Goal: Task Accomplishment & Management: Manage account settings

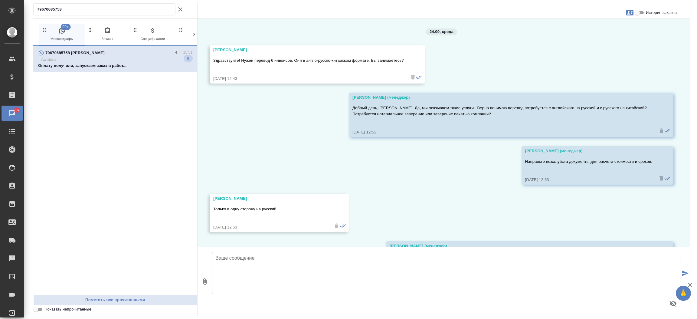
scroll to position [882, 0]
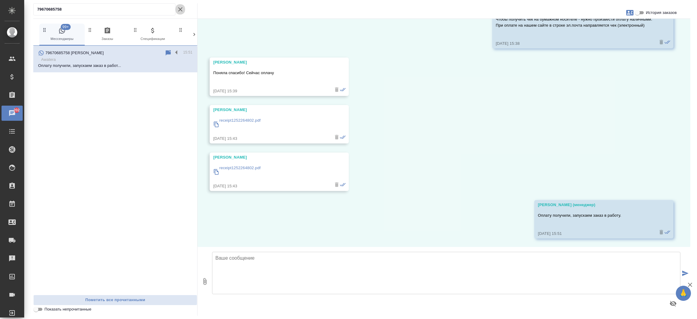
click at [181, 11] on icon "button" at bounding box center [180, 9] width 7 height 7
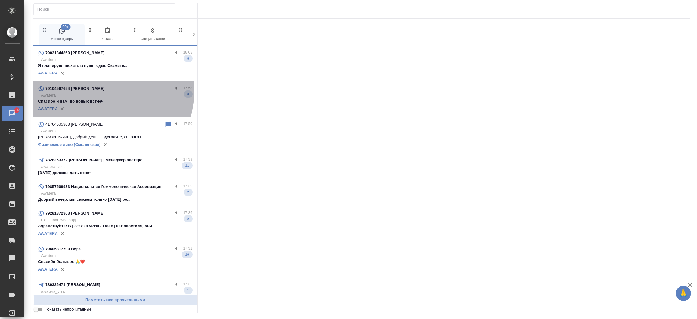
click at [97, 91] on div "79104567654 [PERSON_NAME]" at bounding box center [105, 88] width 135 height 7
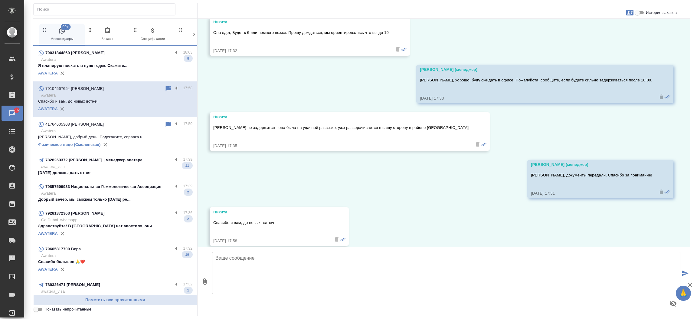
scroll to position [1277, 0]
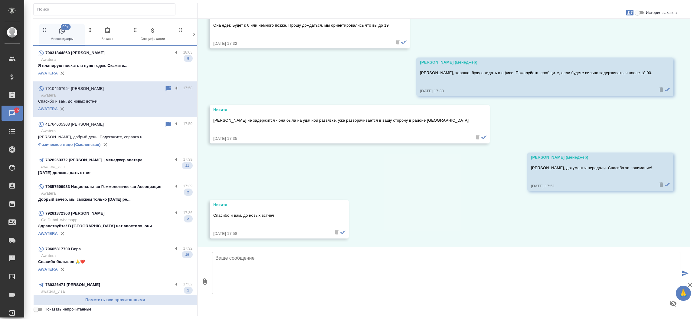
click at [81, 163] on p "7828263372 [PERSON_NAME] | менеджер аватера" at bounding box center [93, 160] width 97 height 6
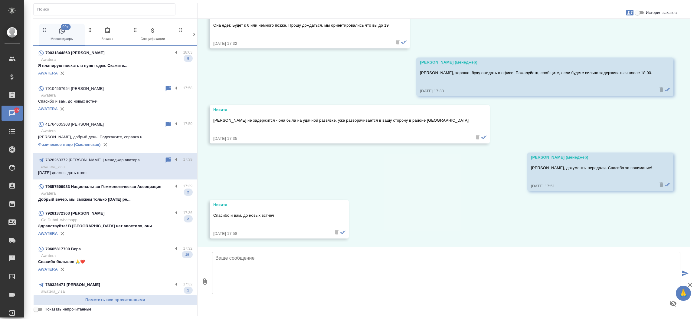
click at [86, 186] on p "79857509933 Национальная Геммологическая Ассоциация" at bounding box center [103, 187] width 116 height 6
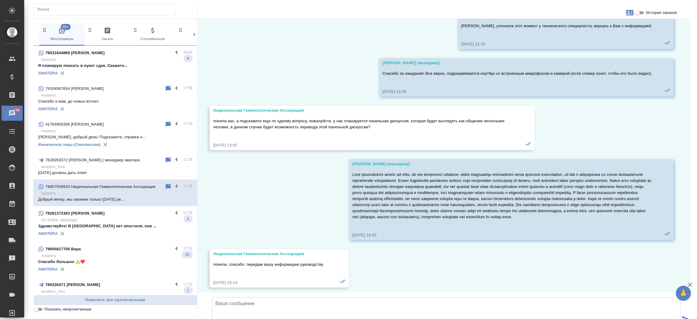
scroll to position [3578, 0]
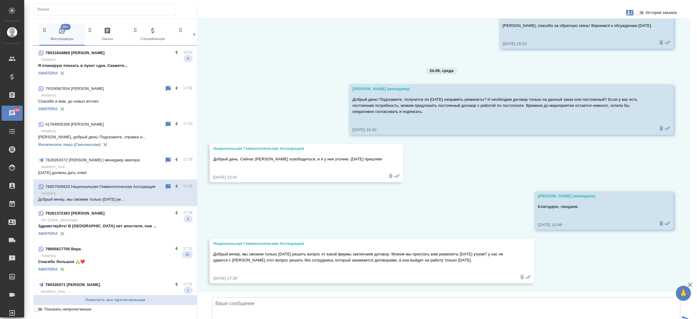
click at [640, 11] on input "История заказов" at bounding box center [637, 12] width 22 height 7
checkbox input "true"
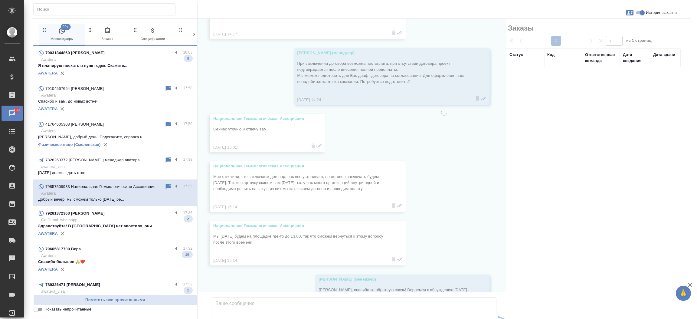
scroll to position [3929, 0]
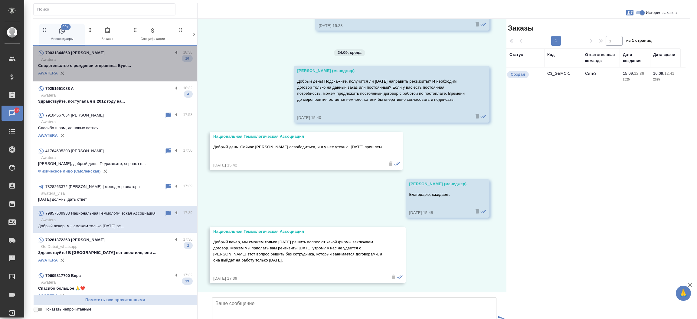
click at [130, 63] on p "Свидетельство о рождении отправила. Буде..." at bounding box center [115, 66] width 154 height 6
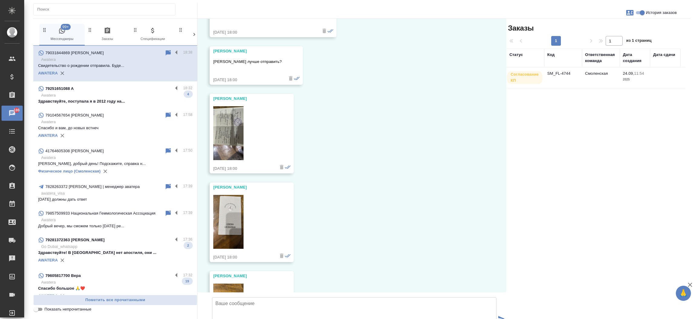
scroll to position [1504, 0]
click at [554, 73] on td "SM_FL-4744" at bounding box center [563, 77] width 38 height 21
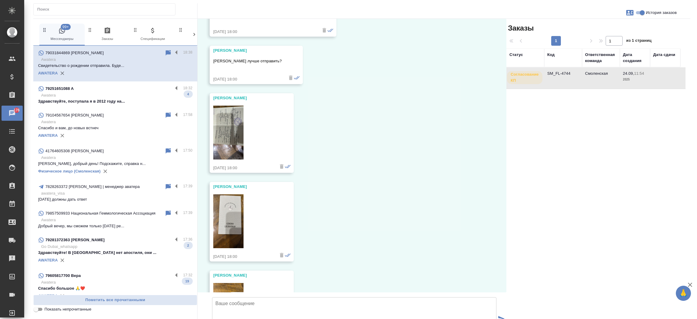
click at [554, 73] on td "SM_FL-4744" at bounding box center [563, 77] width 38 height 21
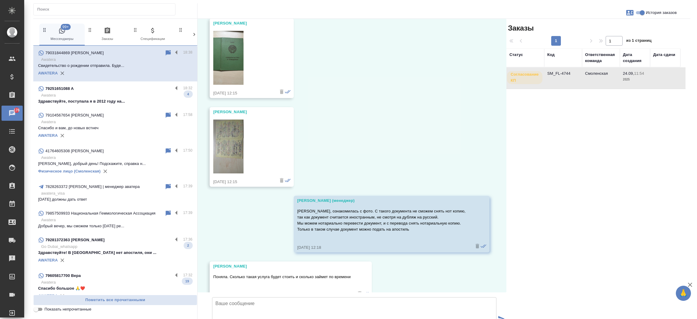
scroll to position [0, 0]
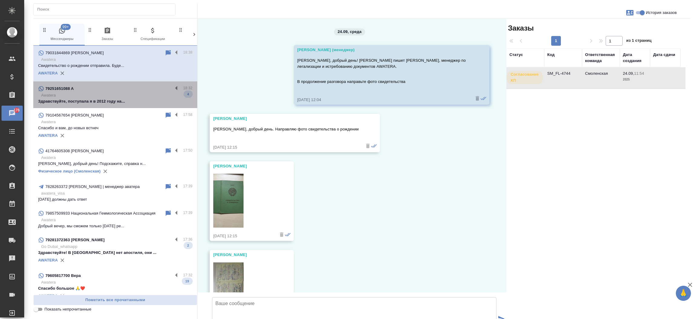
click at [128, 98] on p "Awatera" at bounding box center [116, 95] width 151 height 6
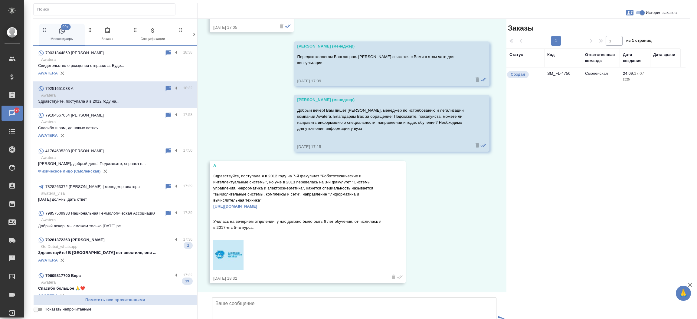
scroll to position [317, 0]
click at [552, 77] on td "SM_FL-4750" at bounding box center [563, 77] width 38 height 21
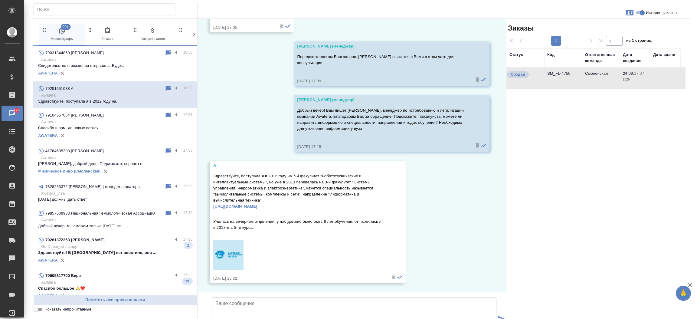
click at [564, 73] on td "SM_FL-4750" at bounding box center [563, 77] width 38 height 21
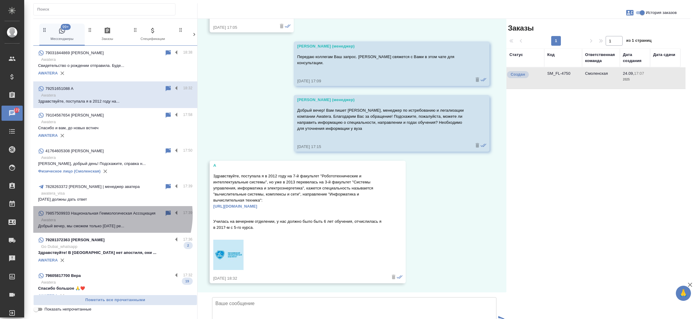
click at [110, 215] on p "79857509933 Национальная Геммологическая Ассоциация" at bounding box center [100, 213] width 110 height 6
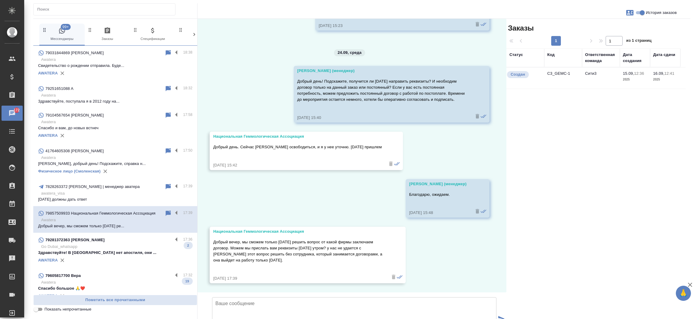
scroll to position [3928, 0]
click at [554, 74] on td "C3_GEMC-1" at bounding box center [563, 77] width 38 height 21
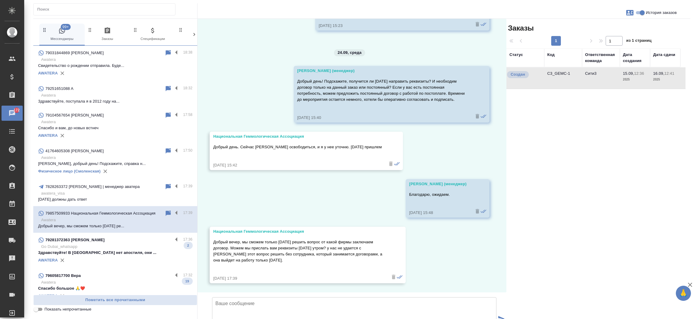
click at [554, 74] on td "C3_GEMC-1" at bounding box center [563, 77] width 38 height 21
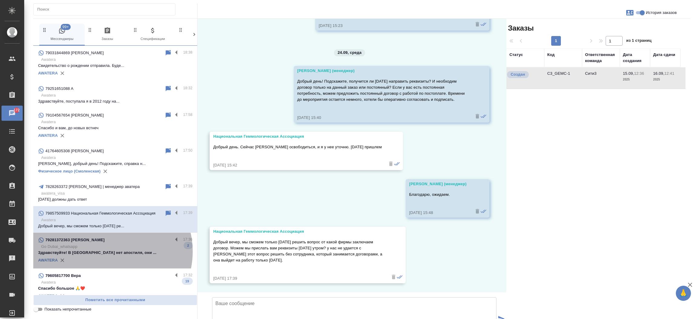
click at [106, 251] on p "Здравствуйте! В [GEOGRAPHIC_DATA] нет апостиля, они ..." at bounding box center [115, 252] width 154 height 6
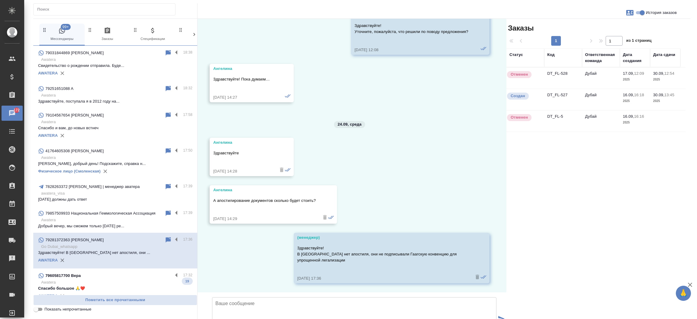
scroll to position [1332, 0]
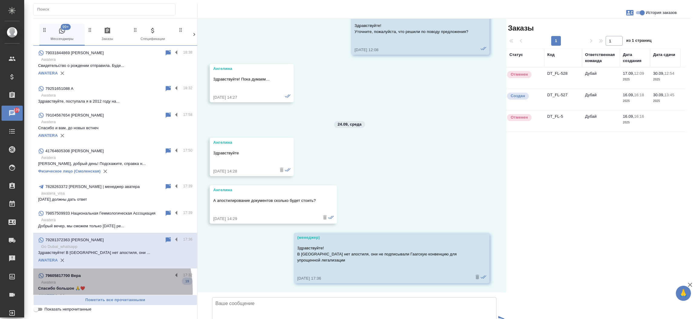
click at [80, 290] on p "Спасибо большое 🙏❤️" at bounding box center [115, 288] width 154 height 6
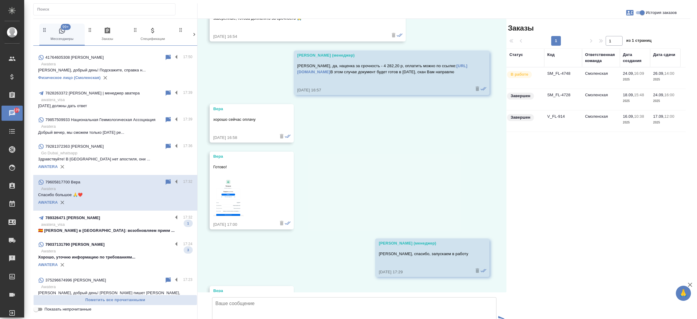
scroll to position [109, 0]
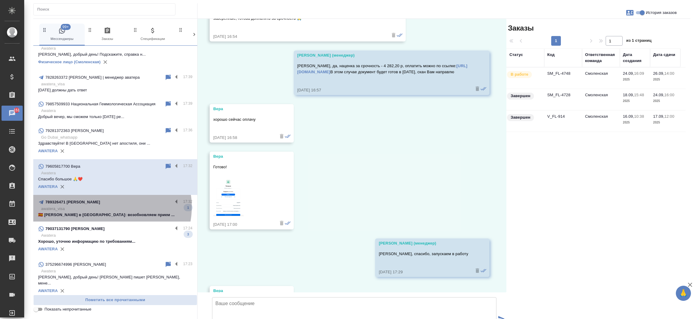
click at [109, 207] on p "awatera_visa" at bounding box center [116, 209] width 151 height 6
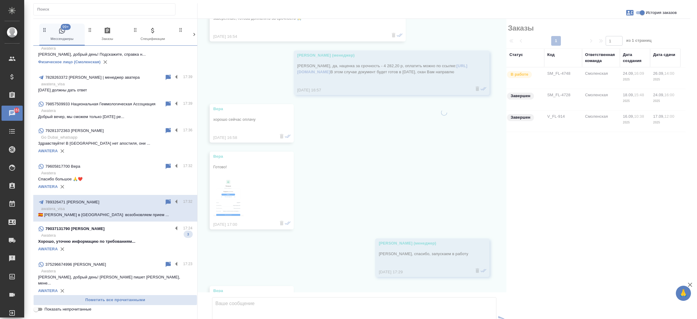
scroll to position [2332, 0]
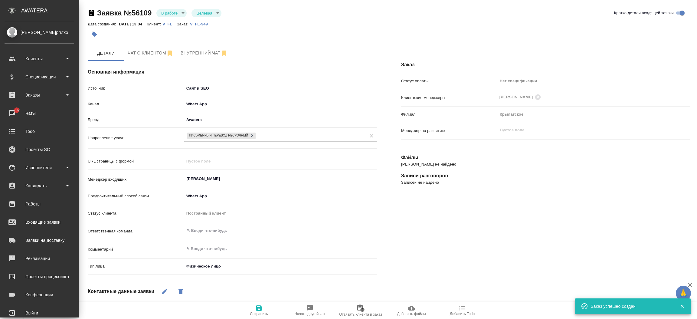
select select "RU"
click at [33, 217] on link "Входящие заявки" at bounding box center [40, 221] width 76 height 15
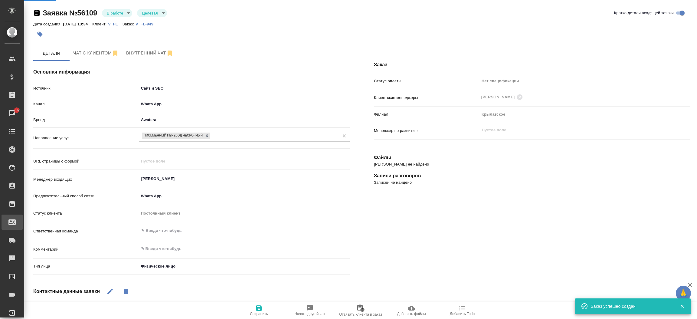
drag, startPoint x: 0, startPoint y: 0, endPoint x: 33, endPoint y: 217, distance: 219.3
click at [33, 217] on div ".cls-1 fill:#fff; AWATERA Прутько Ирина i.prutko Клиенты Спецификации Заказы 20…" at bounding box center [348, 159] width 697 height 319
select select "RU"
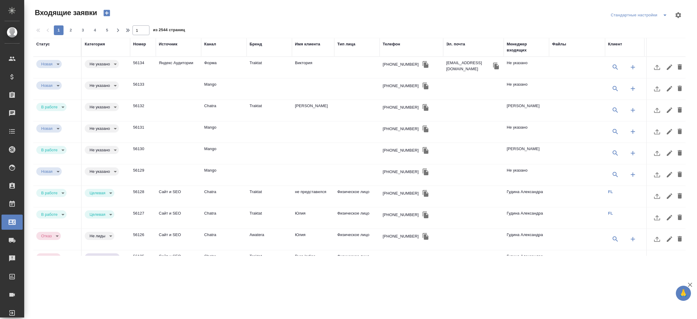
click at [382, 42] on div "Телефон" at bounding box center [391, 44] width 18 height 6
click at [388, 35] on div "1 2 3 4 5 1 из 2544 страниц" at bounding box center [361, 30] width 657 height 10
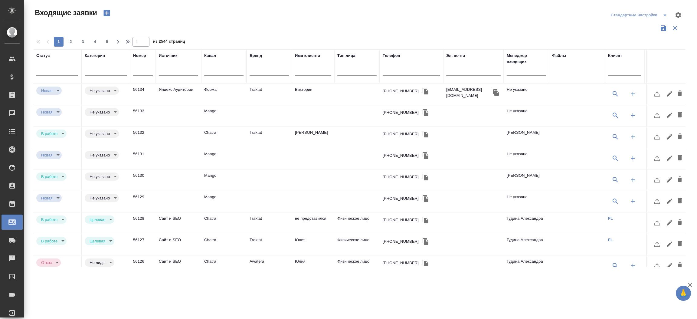
click at [453, 43] on div "1 2 3 4 5 1 из 2544 страниц" at bounding box center [361, 42] width 657 height 10
click at [451, 70] on input "text" at bounding box center [473, 72] width 54 height 8
paste input "v_wilson@mail.ru"
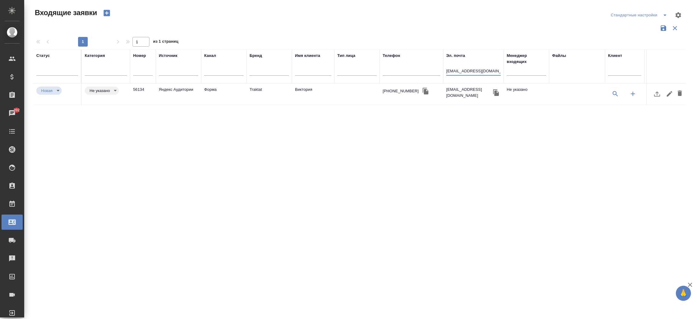
type input "v_wilson@mail.ru"
click at [307, 92] on td "Виктория" at bounding box center [313, 93] width 42 height 21
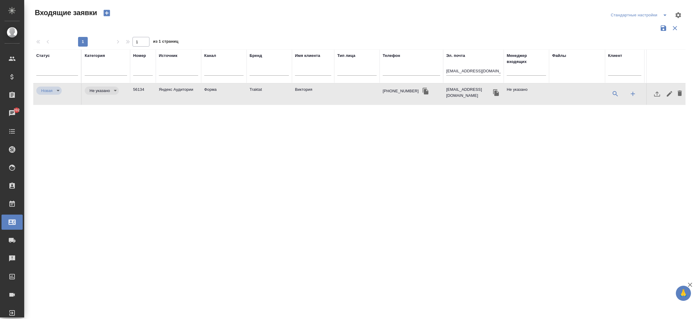
click at [307, 92] on td "Виктория" at bounding box center [313, 93] width 42 height 21
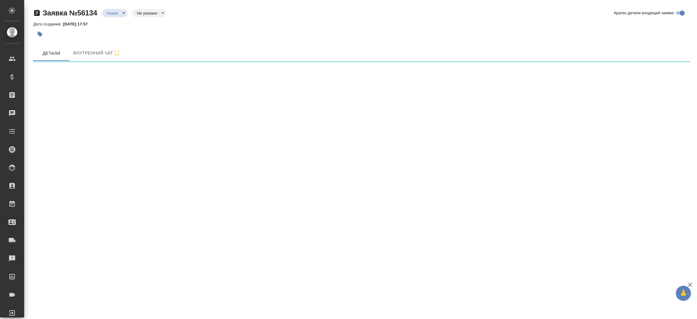
select select "RU"
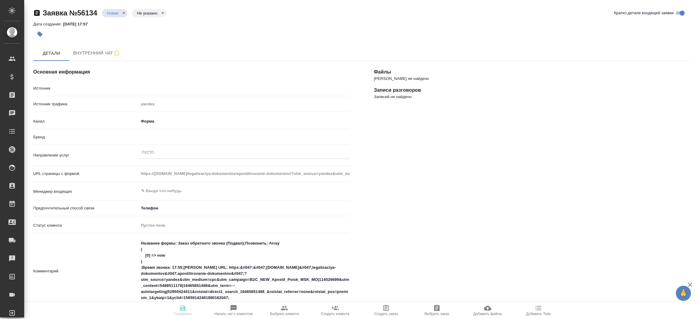
type textarea "x"
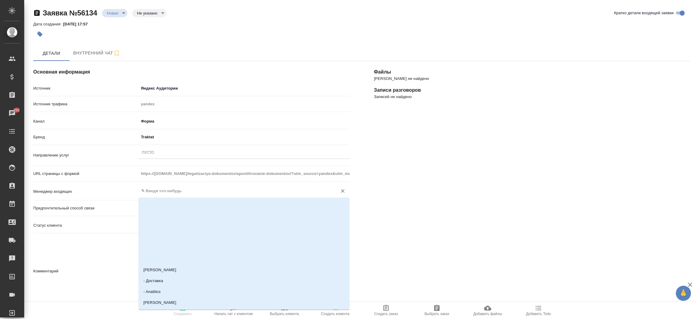
click at [165, 193] on input "text" at bounding box center [234, 190] width 187 height 7
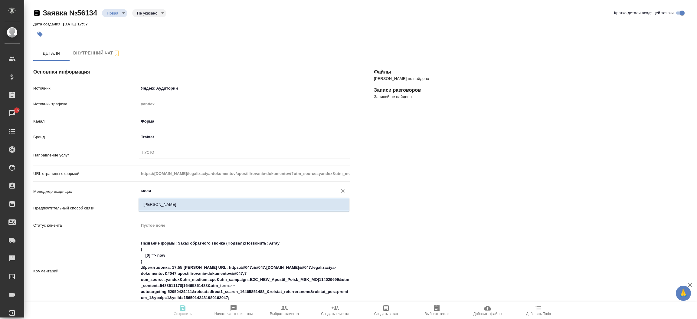
click at [167, 199] on li "Мосина Ирина" at bounding box center [243, 204] width 211 height 11
type input "Мосина Ирина"
type textarea "x"
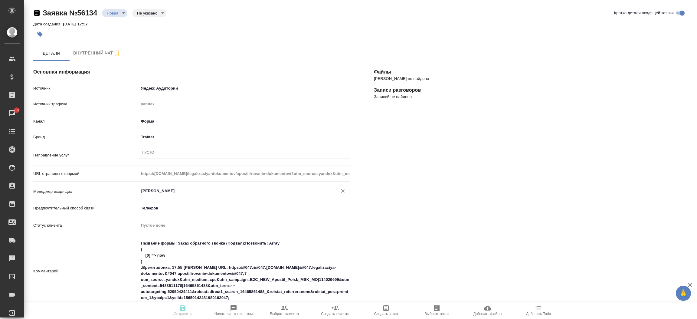
type input "Мосина Ирина"
click at [167, 147] on div "Источник Яндекс Аудитории yandexAudience Источник трафика yandex Канал Форма 63…" at bounding box center [191, 204] width 316 height 243
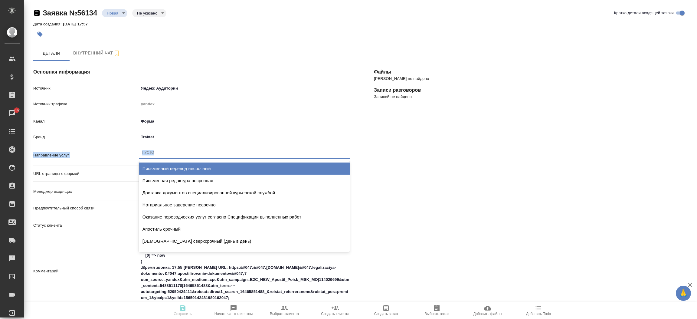
click at [167, 147] on div "Пусто" at bounding box center [244, 152] width 211 height 11
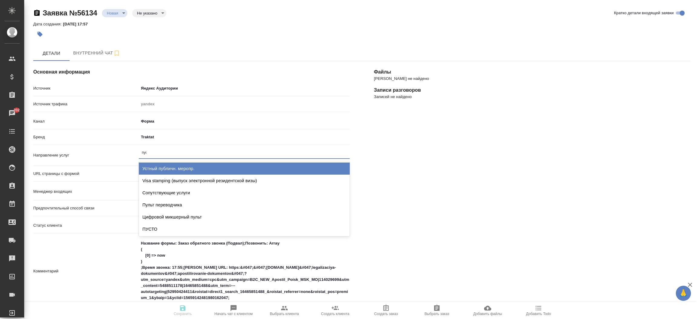
type input "пуст"
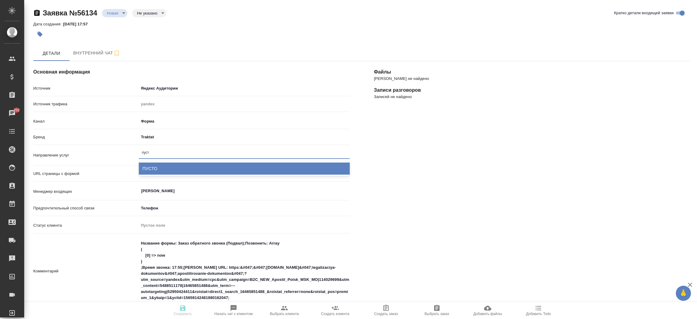
click at [170, 169] on div "ПУСТО" at bounding box center [244, 168] width 211 height 12
type textarea "x"
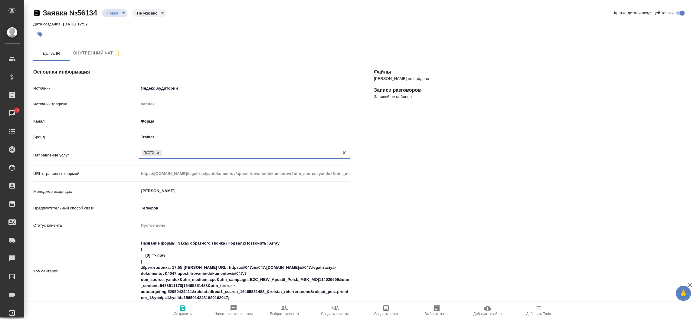
click at [185, 315] on span "Сохранить" at bounding box center [183, 313] width 18 height 4
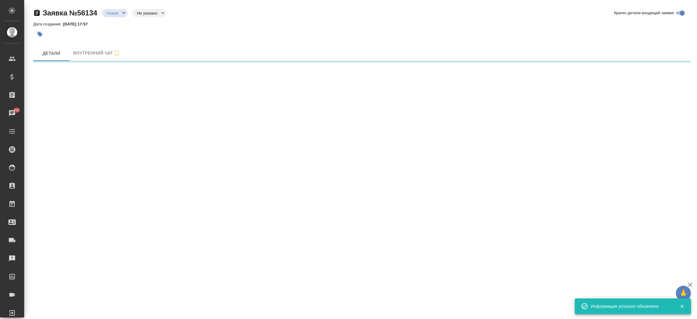
select select "RU"
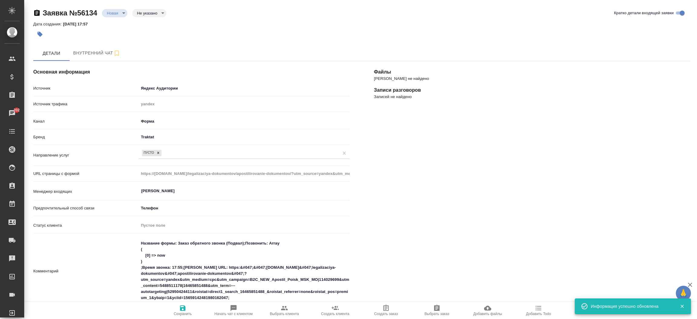
click at [410, 185] on div "Файлы Файлов не найдено Записи разговоров Записей не найдено" at bounding box center [532, 269] width 340 height 441
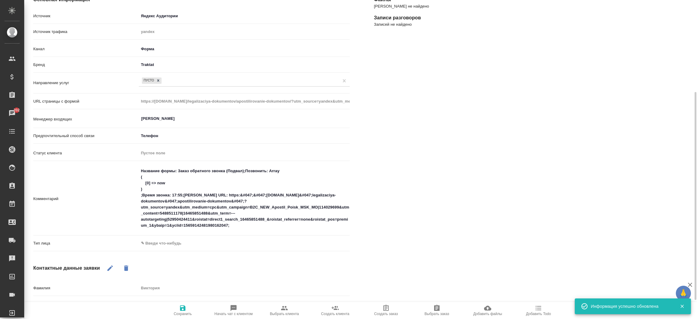
scroll to position [99, 0]
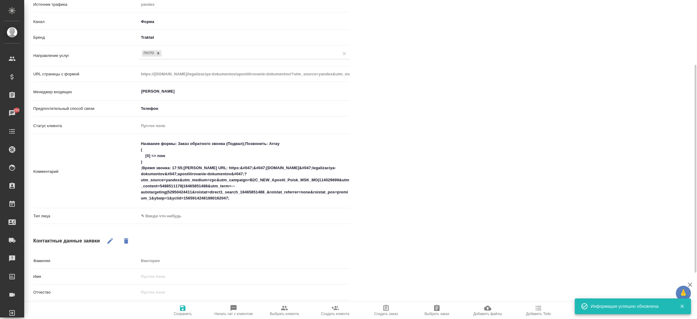
drag, startPoint x: 157, startPoint y: 221, endPoint x: 157, endPoint y: 218, distance: 3.4
click at [157, 218] on div "Тип лица ✎ Введи что-нибудь" at bounding box center [191, 218] width 316 height 16
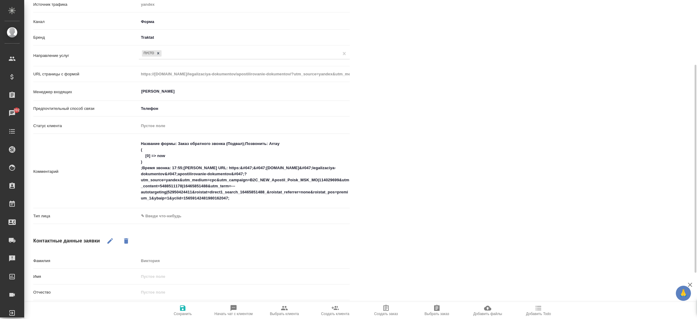
click at [157, 218] on body "🙏 .cls-1 fill:#fff; AWATERA Прутько Ирина i.prutko Клиенты Спецификации Заказы …" at bounding box center [348, 159] width 697 height 319
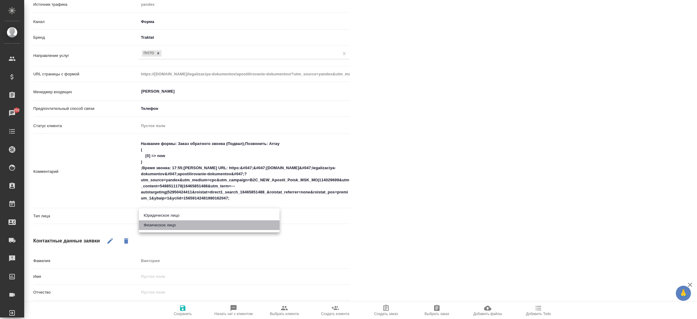
click at [159, 227] on li "Физическое лицо" at bounding box center [209, 225] width 141 height 10
type textarea "x"
type input "private"
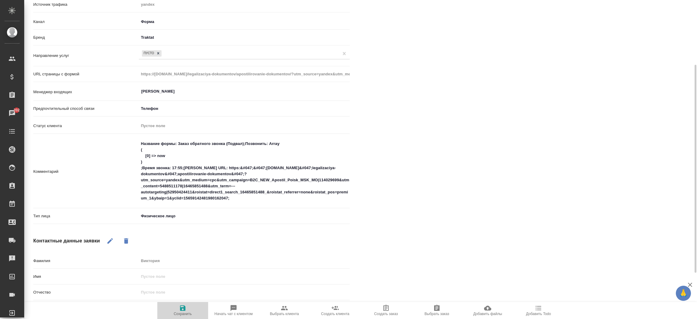
click at [184, 310] on icon "button" at bounding box center [182, 307] width 5 height 5
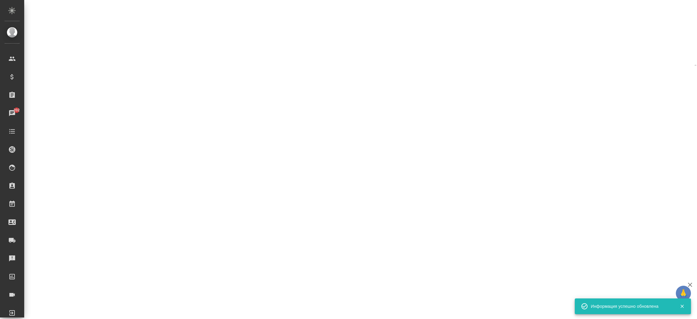
select select "RU"
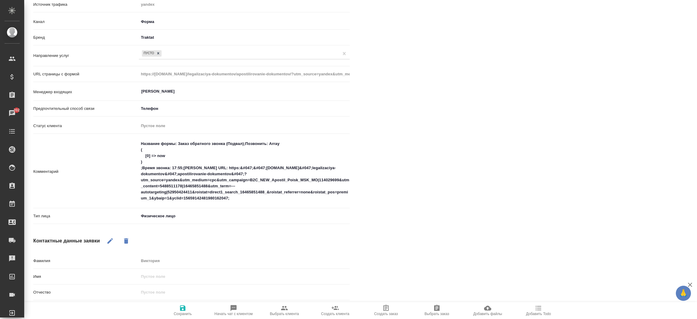
type textarea "x"
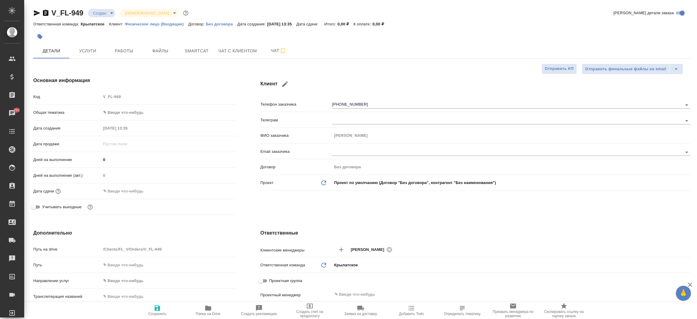
select select "RU"
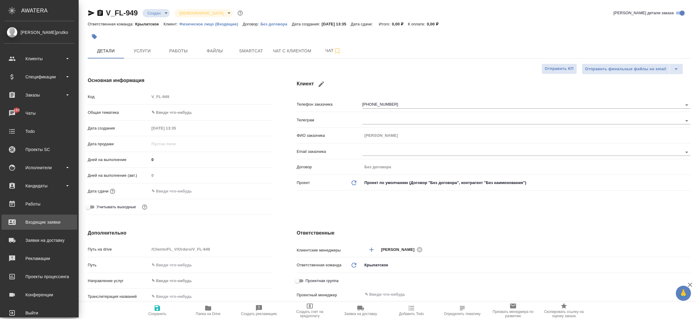
click at [33, 222] on div "Входящие заявки" at bounding box center [40, 221] width 70 height 9
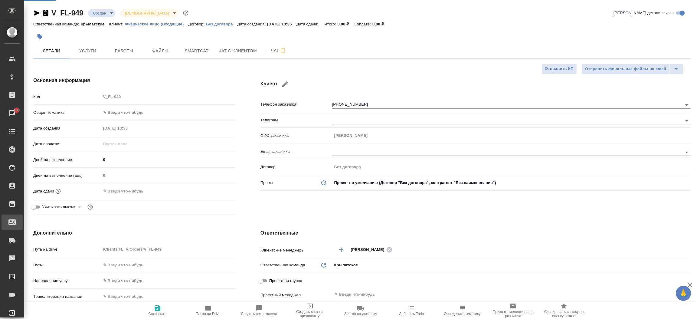
click at [33, 222] on div ".cls-1 fill:#fff; AWATERA Прутько Ирина i.prutko Клиенты Спецификации Заказы 18…" at bounding box center [348, 159] width 697 height 319
select select "RU"
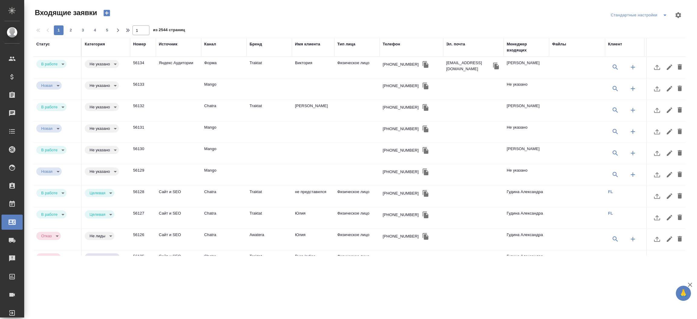
click at [384, 42] on div "Телефон" at bounding box center [391, 44] width 18 height 6
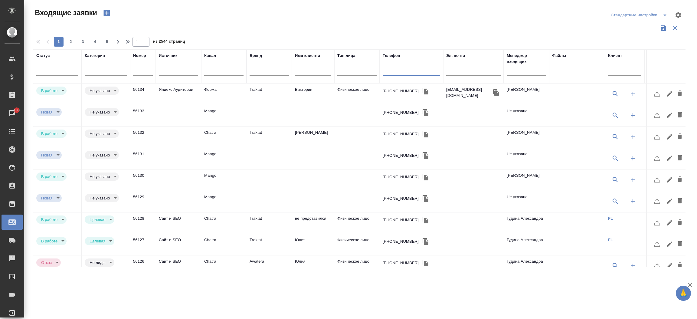
click at [390, 69] on input "text" at bounding box center [410, 72] width 57 height 8
paste input "(903) 728-8763"
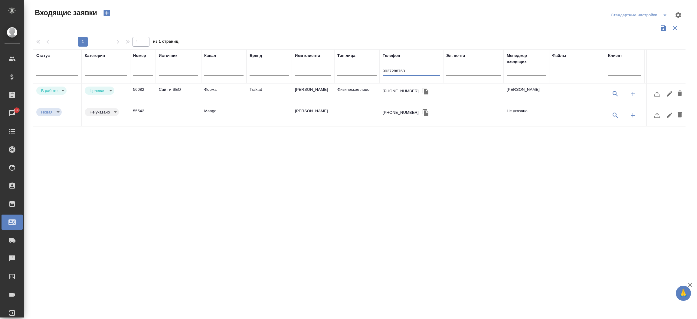
type input "9037288763"
click at [304, 89] on td "Андрей" at bounding box center [313, 93] width 42 height 21
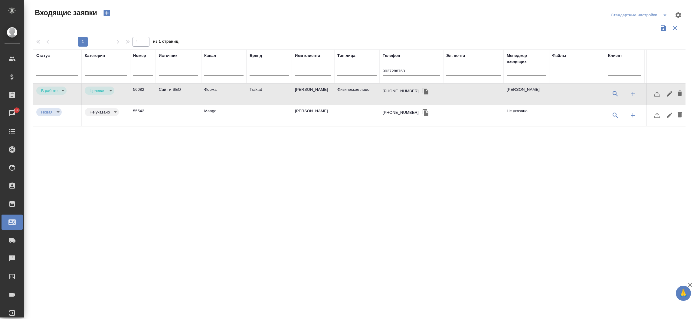
click at [304, 89] on td "Андрей" at bounding box center [313, 93] width 42 height 21
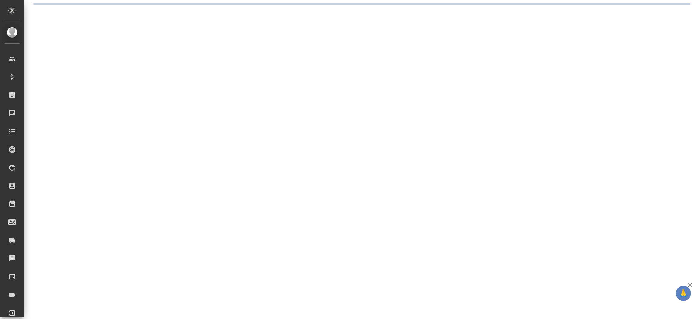
select select "RU"
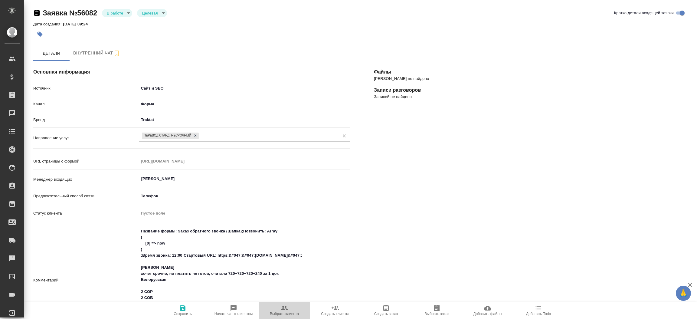
click at [283, 318] on button "Выбрать клиента" at bounding box center [284, 310] width 51 height 17
type textarea "x"
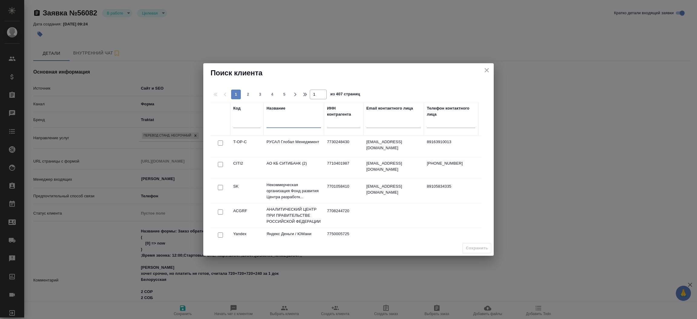
click at [283, 125] on input "text" at bounding box center [293, 124] width 54 height 8
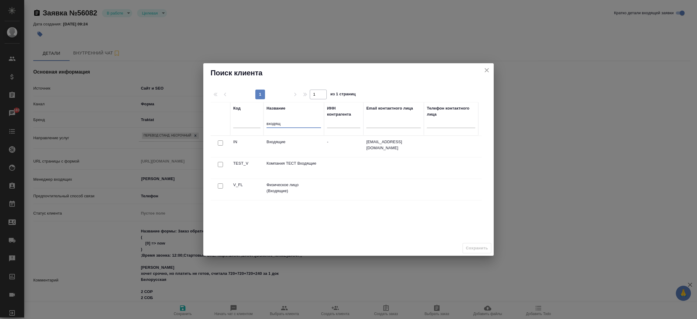
type input "входящ"
click at [219, 187] on input "checkbox" at bounding box center [220, 185] width 5 height 5
checkbox input "true"
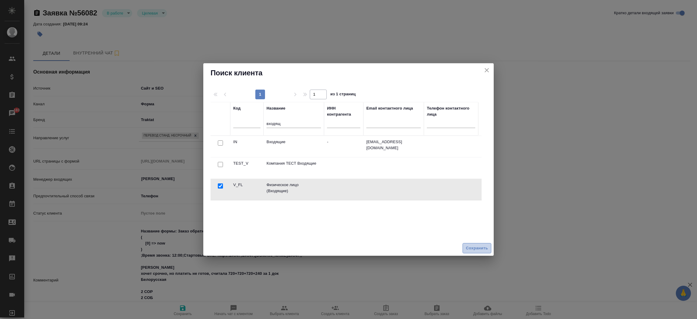
click at [472, 245] on span "Сохранить" at bounding box center [477, 248] width 22 height 7
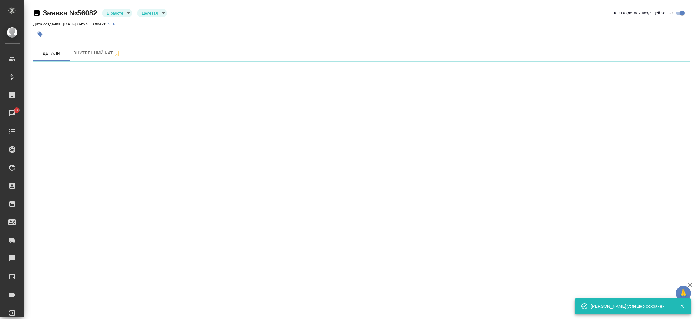
select select "RU"
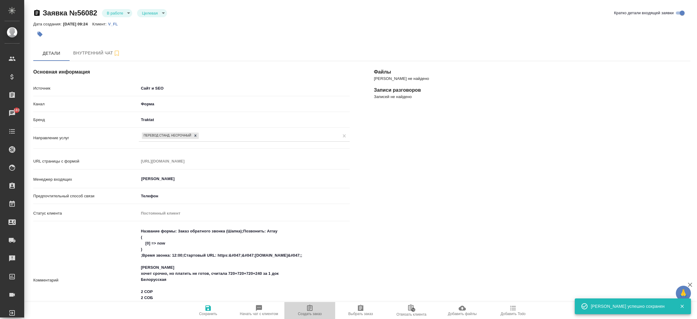
click at [313, 305] on span "Создать заказ" at bounding box center [310, 309] width 44 height 11
type textarea "x"
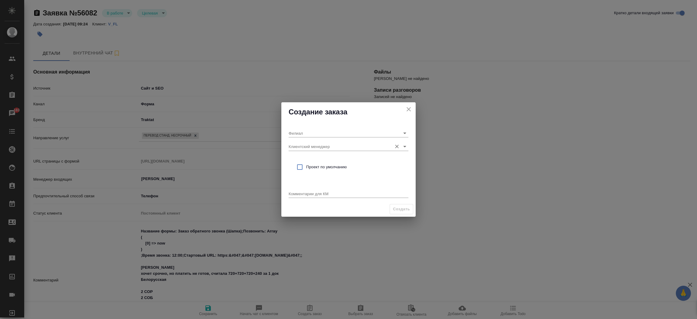
click at [318, 147] on input "Клиентский менеджер" at bounding box center [338, 146] width 100 height 8
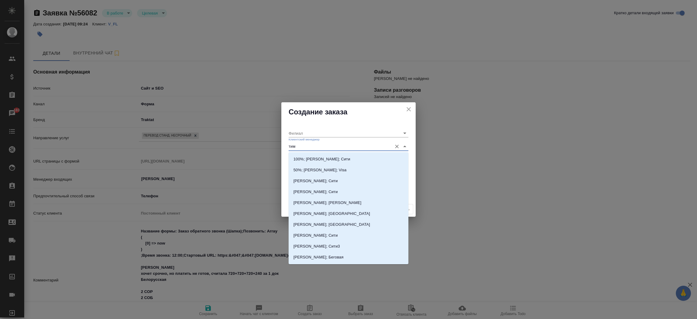
type input "тиму"
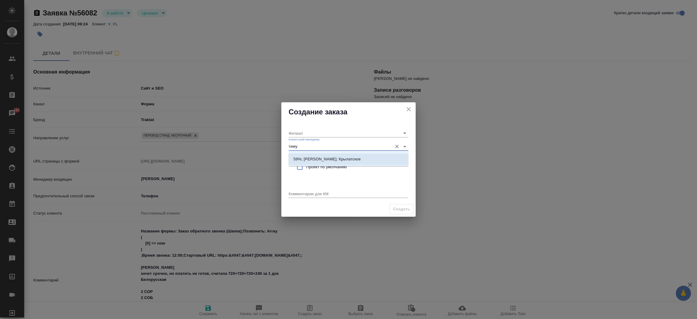
click at [318, 154] on li "59%; Касымов Тимур; Крылатское" at bounding box center [348, 159] width 120 height 11
type input "Крылатское"
type input "59%; Касымов Тимур; Крылатское"
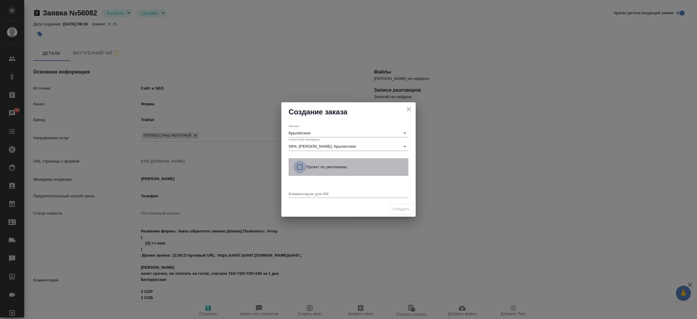
click at [300, 166] on input "checkbox" at bounding box center [299, 167] width 13 height 13
checkbox input "true"
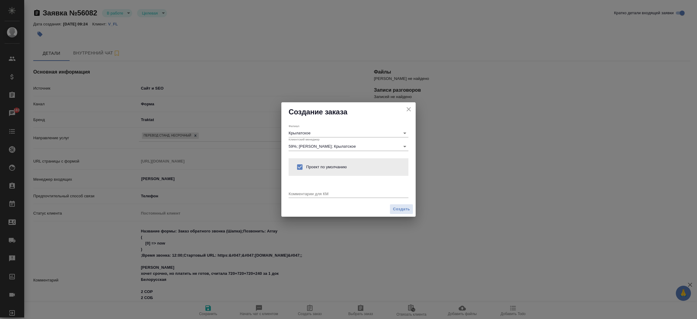
click at [296, 193] on textarea at bounding box center [348, 193] width 120 height 5
paste textarea "перевод может быть простым, не нотариальным, с ФИО переводчика, вашей печатью и…"
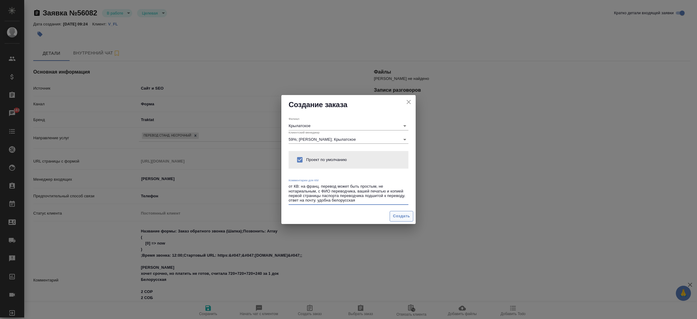
type textarea "от КВ: на франц. перевод может быть простым, не нотариальным, с ФИО переводчика…"
click at [403, 213] on span "Создать" at bounding box center [401, 216] width 17 height 7
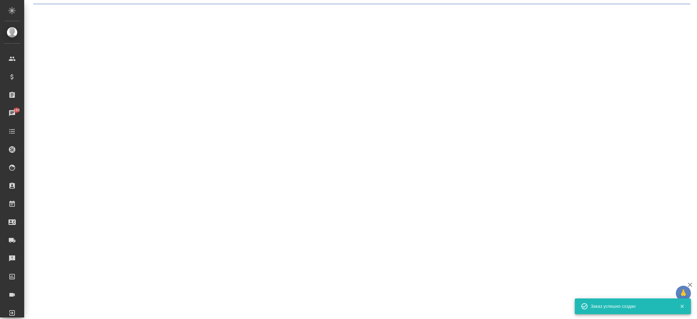
select select "RU"
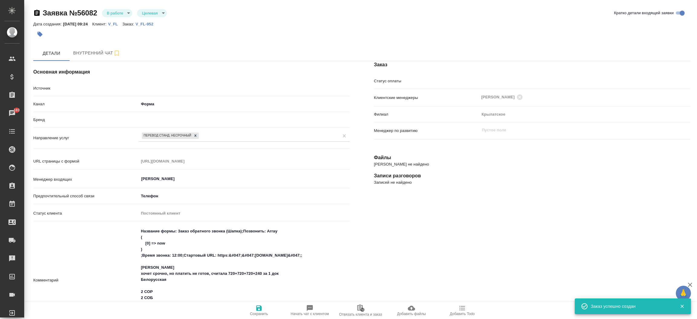
type textarea "x"
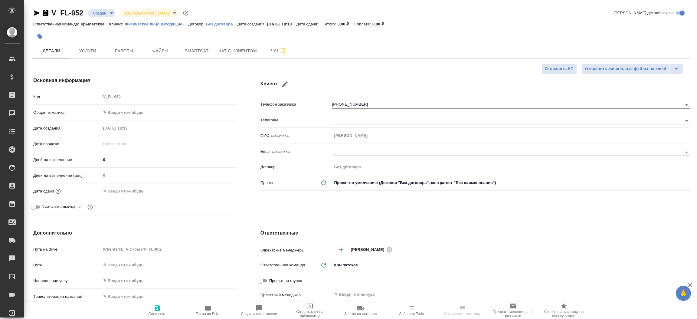
select select "RU"
type textarea "x"
click at [38, 12] on icon "button" at bounding box center [36, 12] width 7 height 7
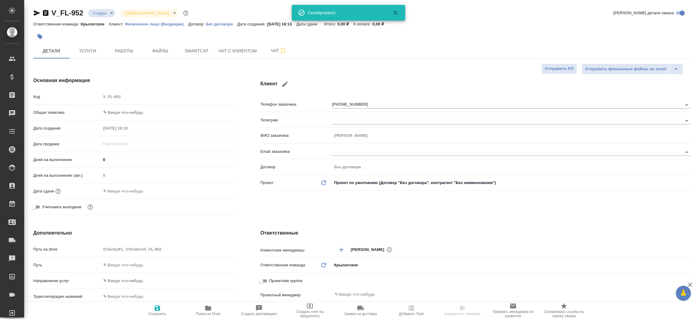
type textarea "x"
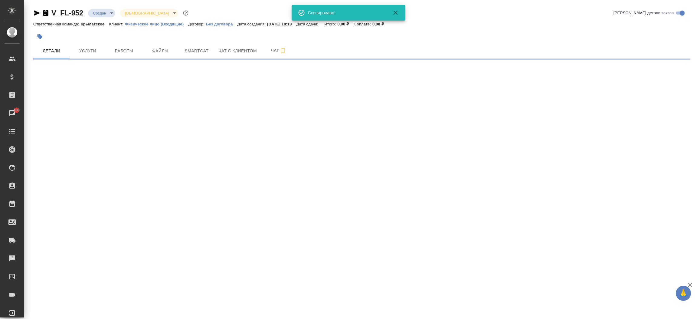
select select "RU"
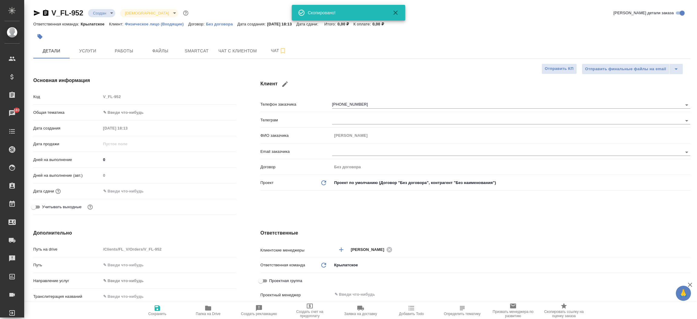
type textarea "x"
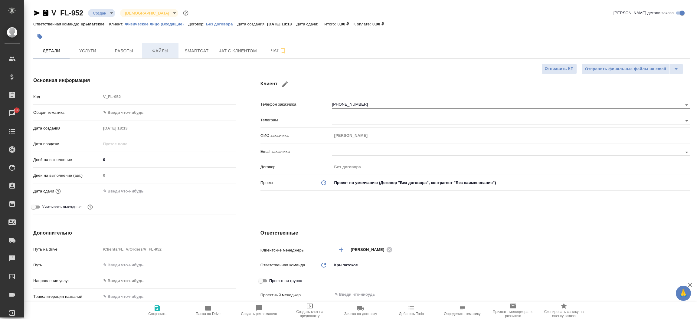
click at [169, 54] on span "Файлы" at bounding box center [160, 51] width 29 height 8
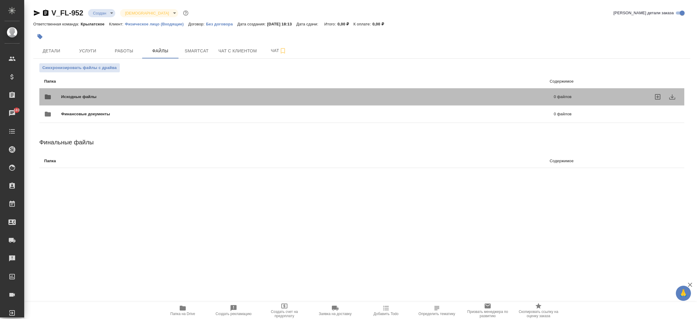
click at [113, 94] on span "Исходные файлы" at bounding box center [193, 97] width 264 height 6
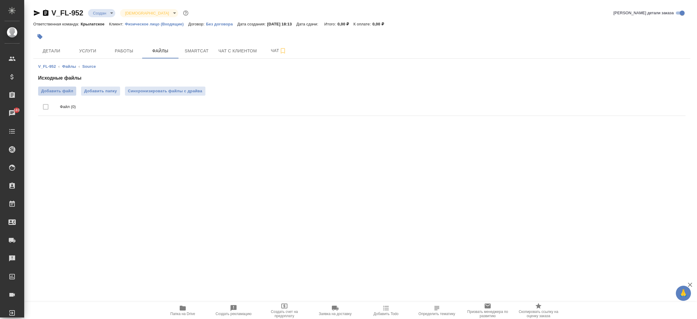
click at [55, 90] on span "Добавить файл" at bounding box center [57, 91] width 32 height 6
click at [0, 0] on input "Добавить файл" at bounding box center [0, 0] width 0 height 0
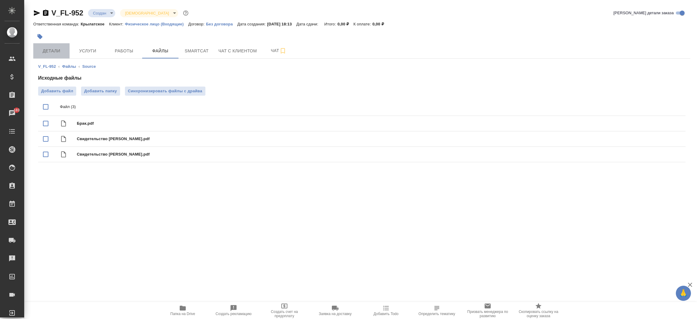
click at [53, 52] on span "Детали" at bounding box center [51, 51] width 29 height 8
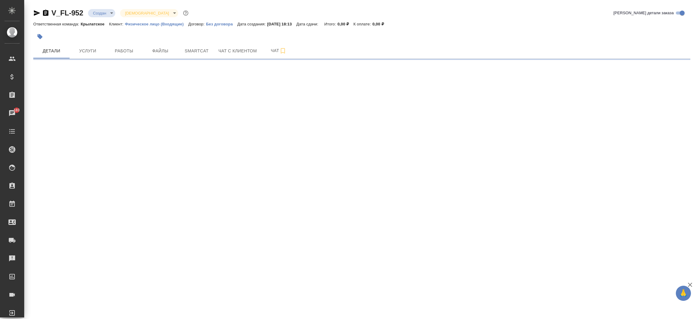
select select "RU"
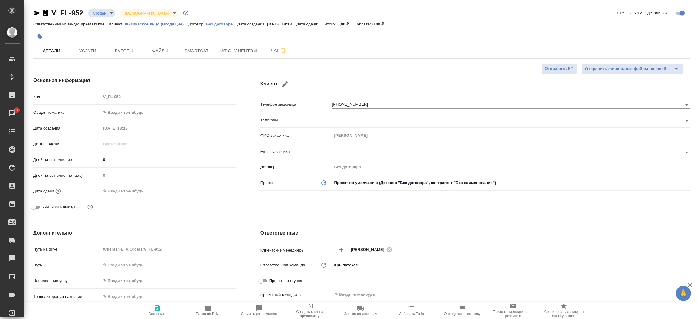
type textarea "x"
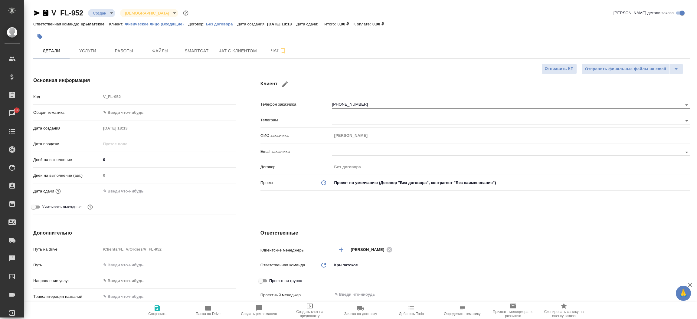
type textarea "x"
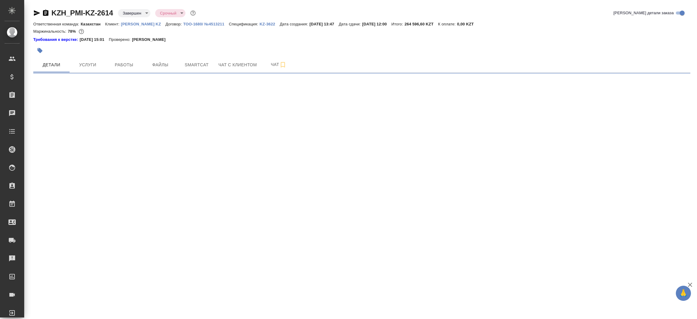
select select "RU"
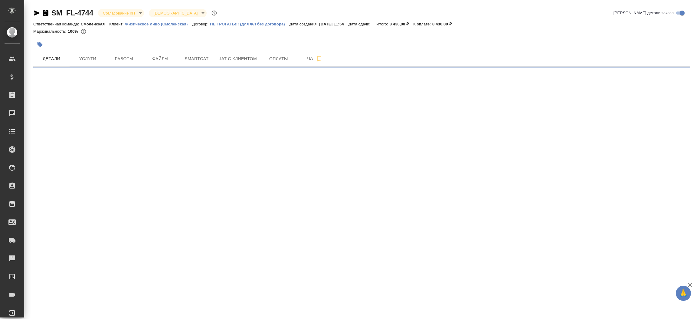
click at [32, 12] on div "SM_FL-4744 Согласование КП kpNegotiation Святая троица holyTrinity Кратко детал…" at bounding box center [361, 35] width 663 height 71
click at [33, 13] on icon "button" at bounding box center [36, 12] width 7 height 7
select select "RU"
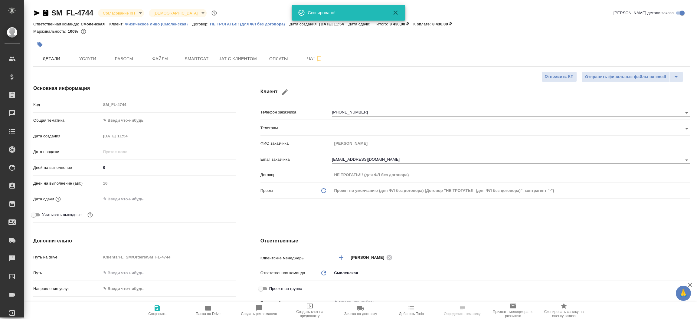
type textarea "x"
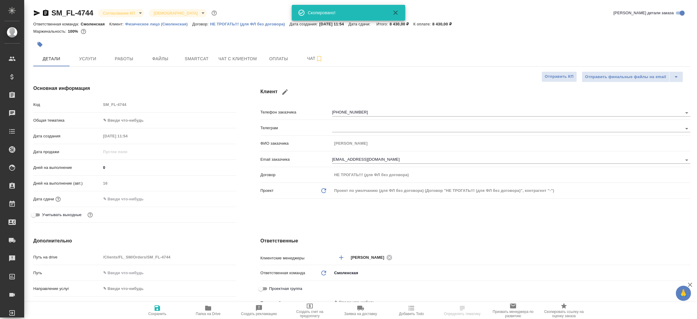
type textarea "x"
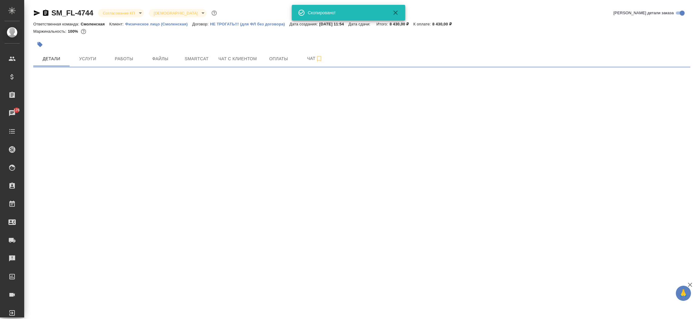
select select "RU"
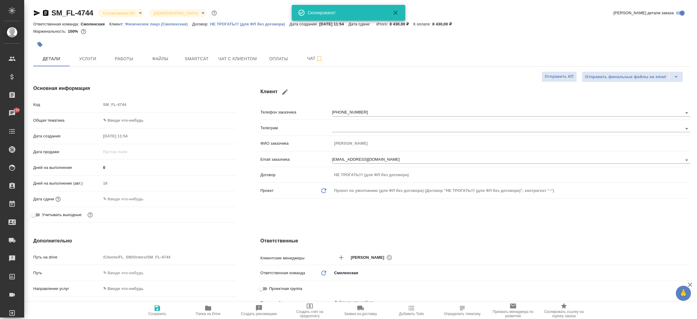
type textarea "x"
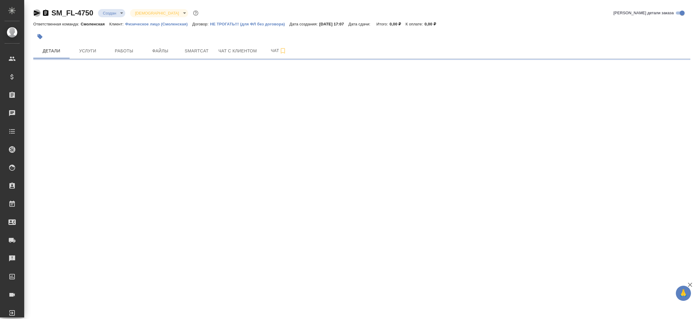
click at [37, 13] on icon "button" at bounding box center [37, 12] width 6 height 5
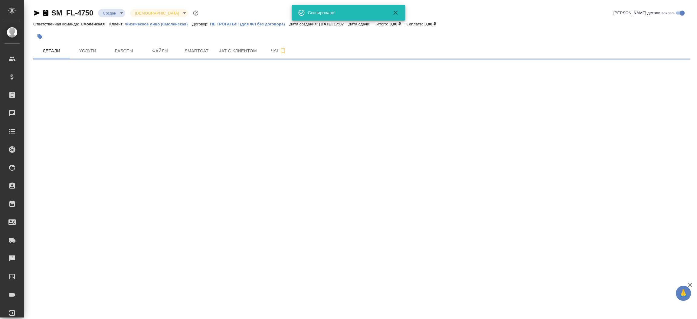
select select "RU"
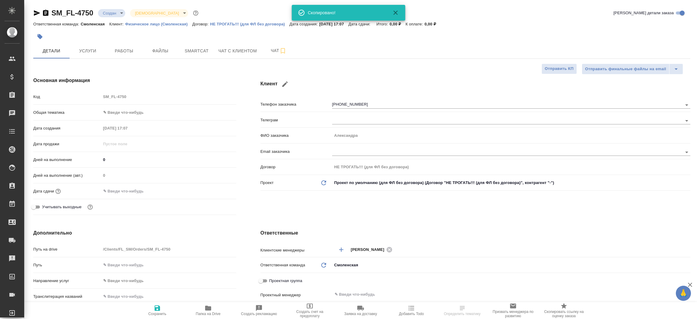
type textarea "x"
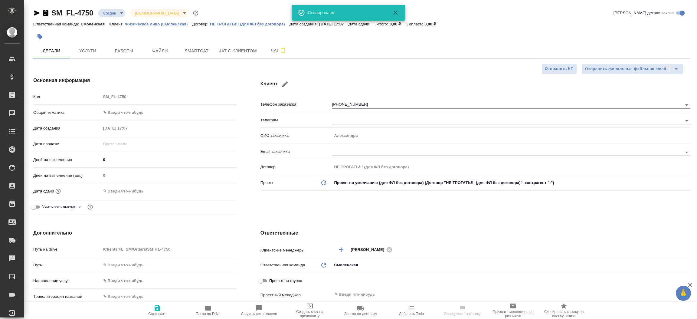
type textarea "x"
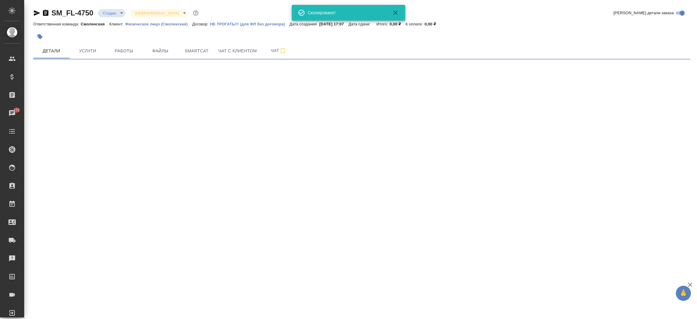
select select "RU"
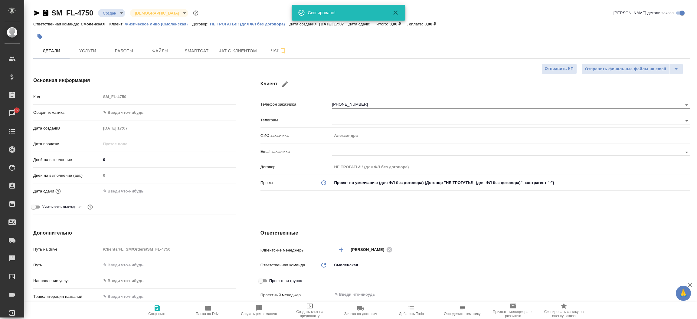
type textarea "x"
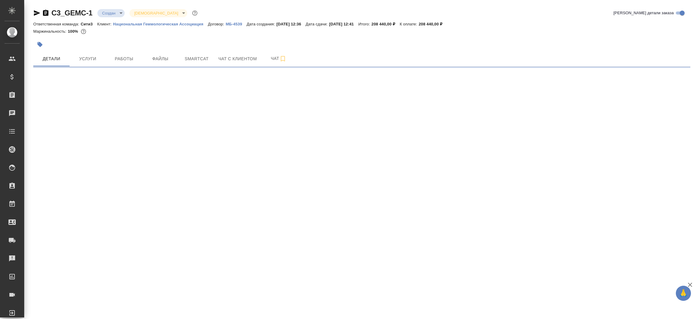
select select "RU"
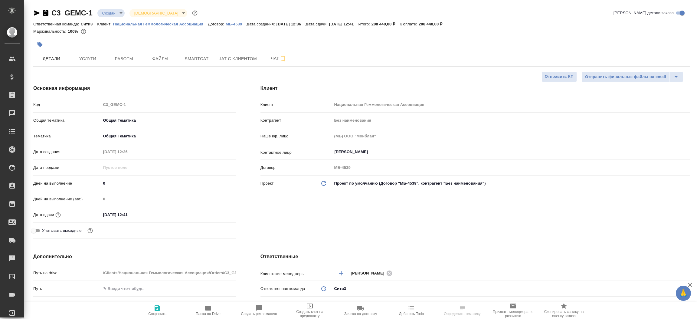
type textarea "x"
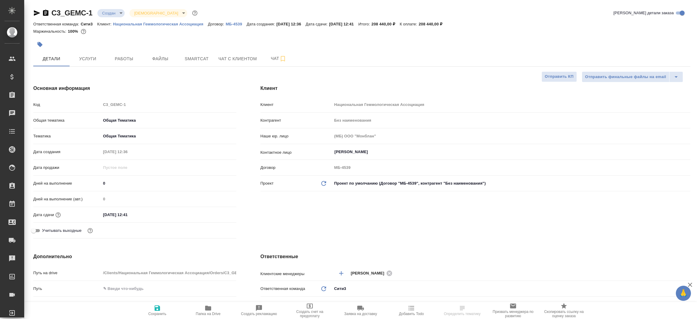
type textarea "x"
click at [34, 13] on icon "button" at bounding box center [36, 12] width 7 height 7
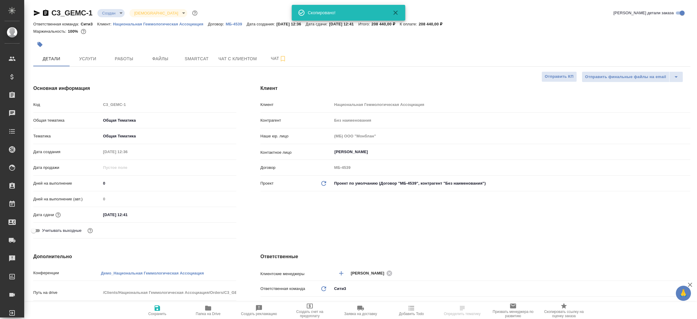
type textarea "x"
select select "RU"
type textarea "x"
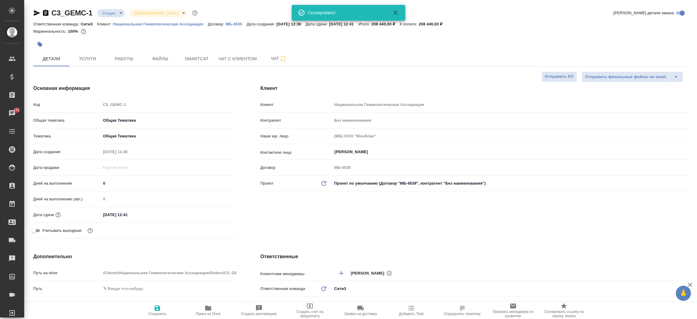
type textarea "x"
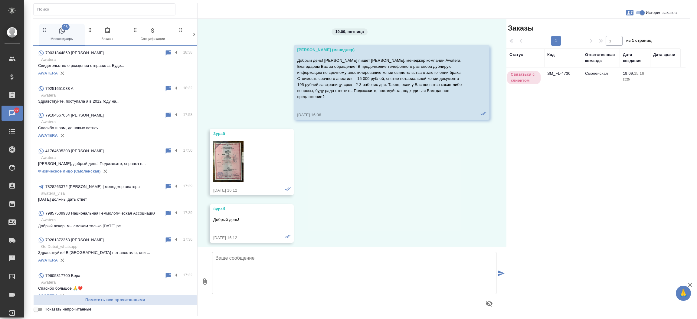
scroll to position [1825, 0]
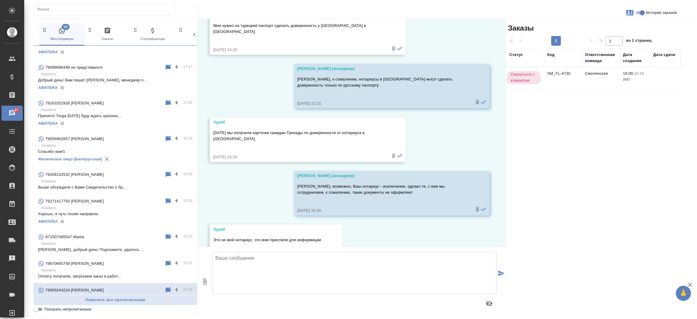
click at [553, 72] on td "SM_FL-4730" at bounding box center [563, 77] width 38 height 21
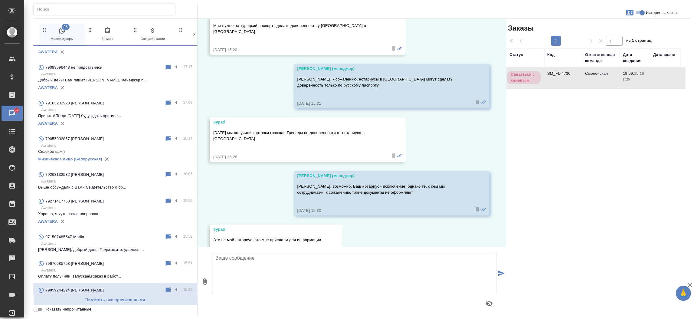
click at [553, 72] on td "SM_FL-4730" at bounding box center [563, 77] width 38 height 21
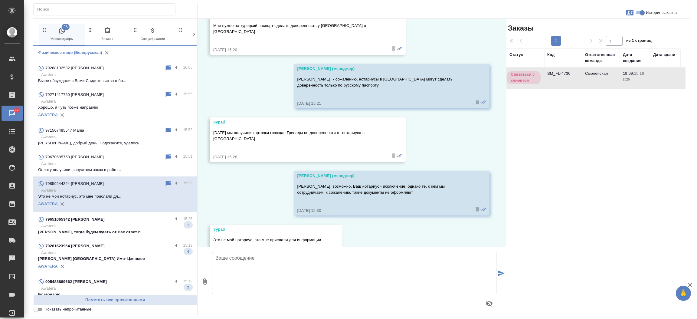
scroll to position [462, 0]
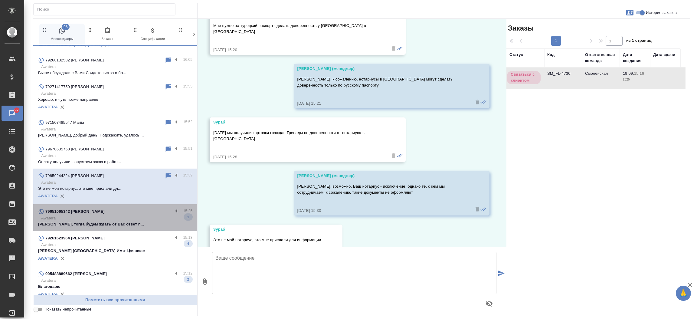
click at [130, 208] on div "79651065342 [PERSON_NAME]" at bounding box center [105, 211] width 135 height 7
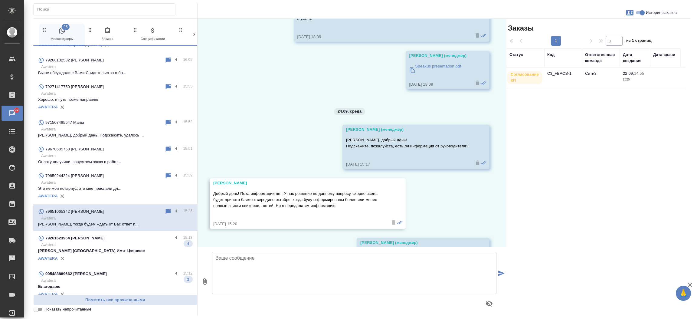
scroll to position [2947, 0]
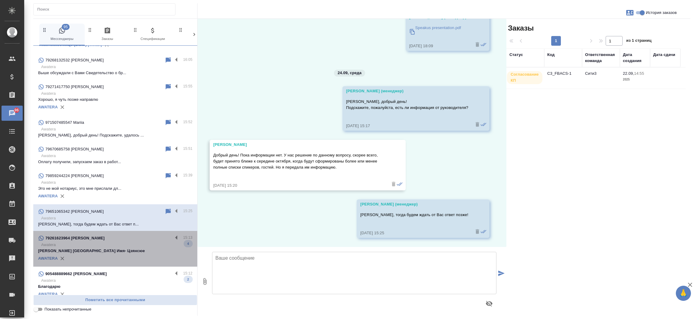
click at [126, 248] on p "Тун Цзянсюе Фамилия-Тун Имя- Цзянсюе" at bounding box center [115, 251] width 154 height 6
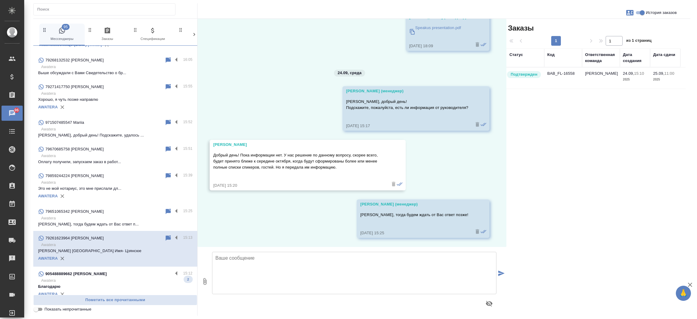
scroll to position [30, 0]
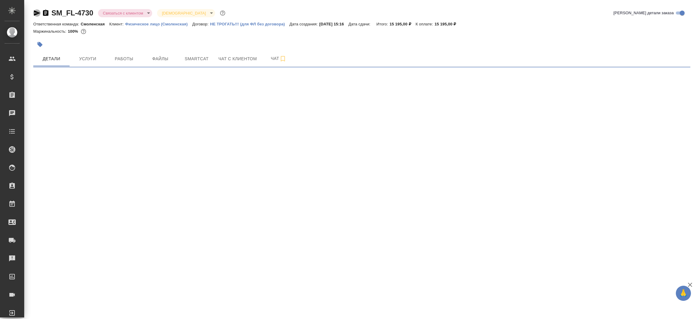
click at [38, 14] on icon "button" at bounding box center [37, 12] width 6 height 5
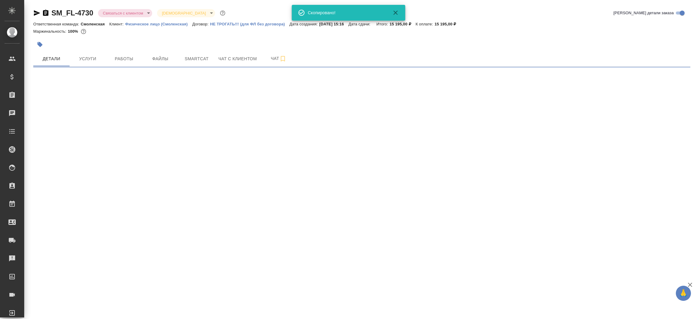
select select "RU"
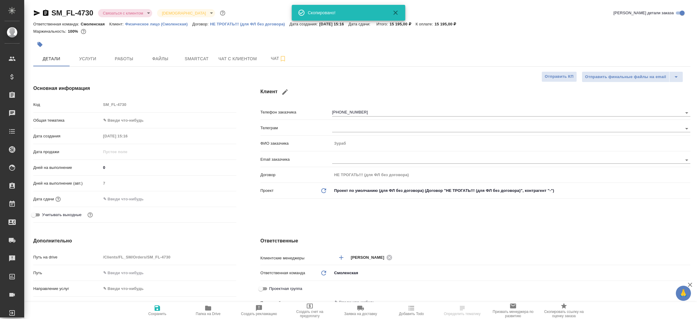
type textarea "x"
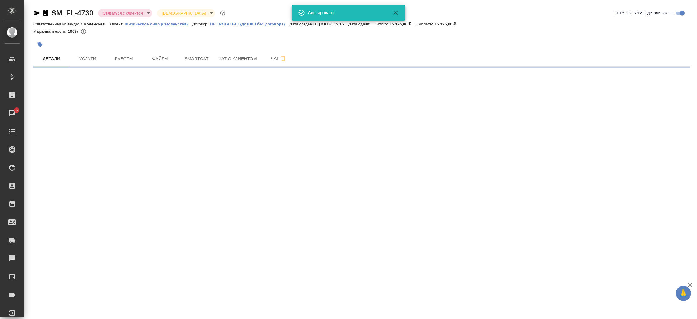
select select "RU"
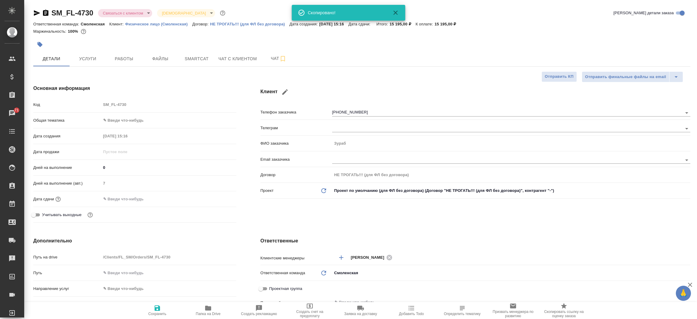
type textarea "x"
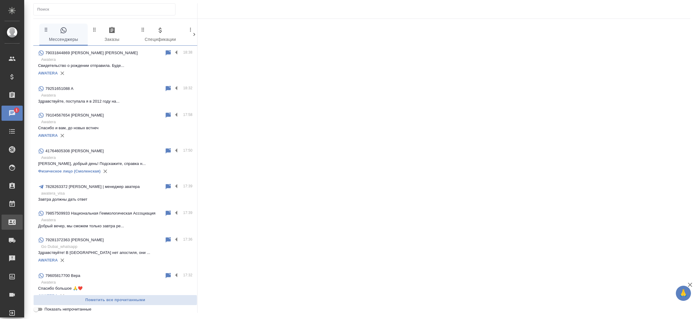
click at [12, 221] on div "Входящие заявки" at bounding box center [4, 221] width 15 height 9
click at [28, 221] on div ".cls-1 fill:#fff; AWATERA Прутько [PERSON_NAME] Спецификации Заказы 1 Чаты Todo…" at bounding box center [348, 159] width 697 height 319
select select "RU"
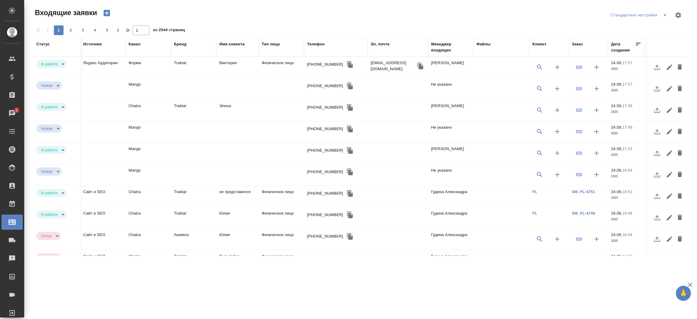
scroll to position [0, 153]
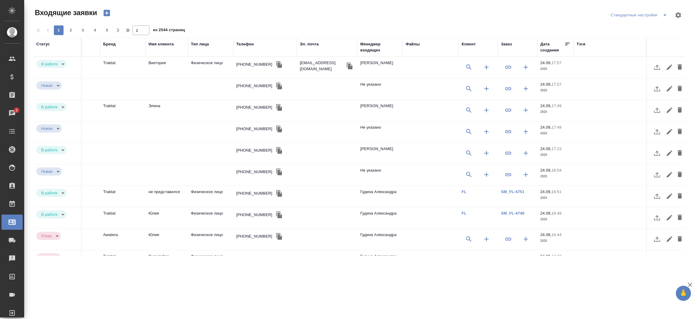
click at [540, 47] on div "Дата создания" at bounding box center [552, 47] width 24 height 12
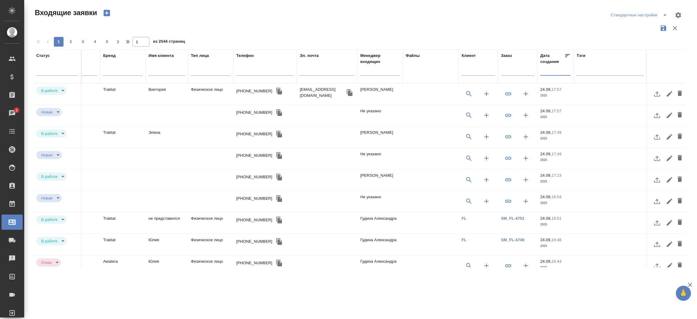
click at [544, 72] on input "text" at bounding box center [557, 70] width 27 height 8
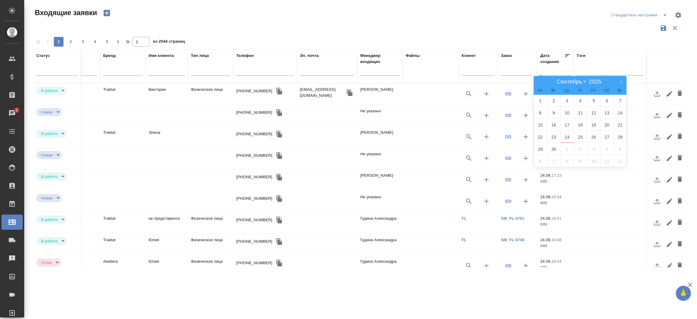
click at [539, 82] on icon at bounding box center [538, 82] width 4 height 4
select select "7"
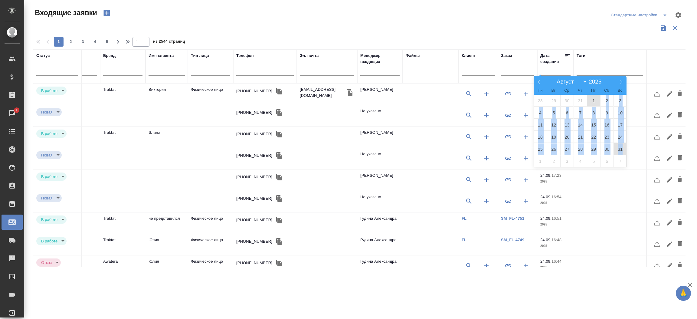
drag, startPoint x: 597, startPoint y: 96, endPoint x: 626, endPoint y: 148, distance: 59.8
click at [626, 148] on div "28 29 30 31 1 2 3 4 5 6 7 8 9 10 11 12 13 14 15 16 17 18 19 20 21 22 23 24 25 2…" at bounding box center [580, 131] width 93 height 72
click at [626, 148] on span "31" at bounding box center [619, 149] width 13 height 12
type div "2025-08-30T21:00:00.000Z"
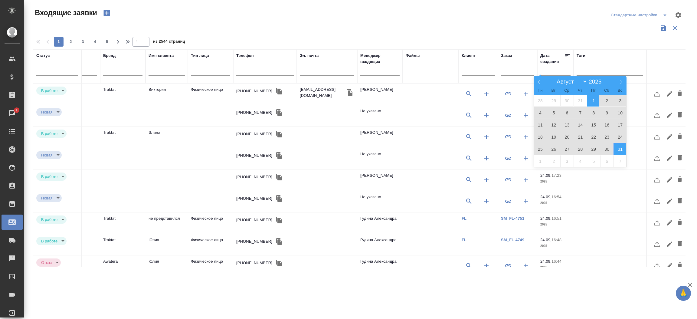
click at [595, 99] on span "1" at bounding box center [593, 101] width 13 height 12
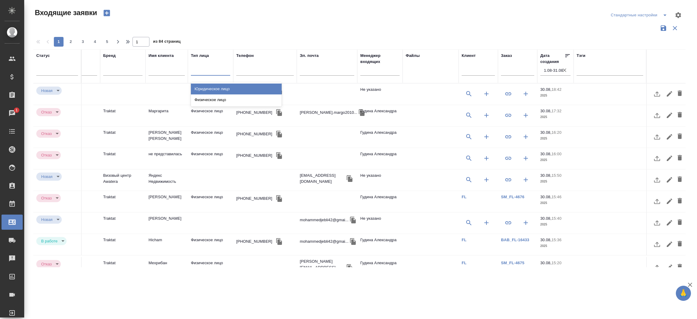
click at [191, 71] on div at bounding box center [210, 69] width 39 height 9
click at [361, 71] on input "text" at bounding box center [379, 72] width 39 height 8
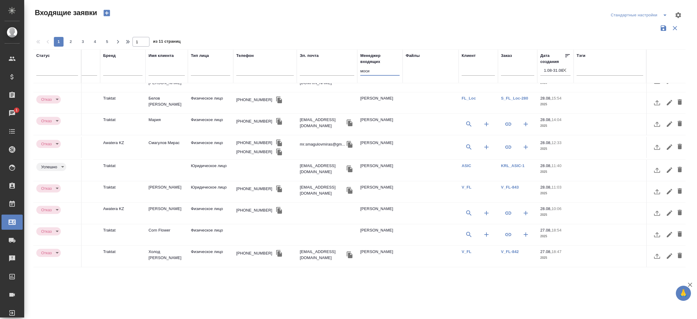
scroll to position [257, 153]
type input "моси"
click at [70, 45] on button "2" at bounding box center [71, 42] width 10 height 10
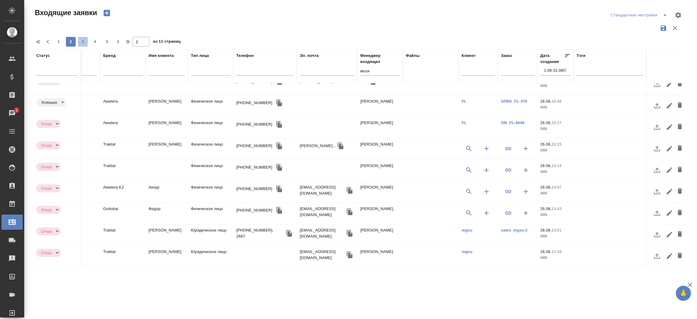
click at [81, 42] on span "3" at bounding box center [83, 42] width 10 height 6
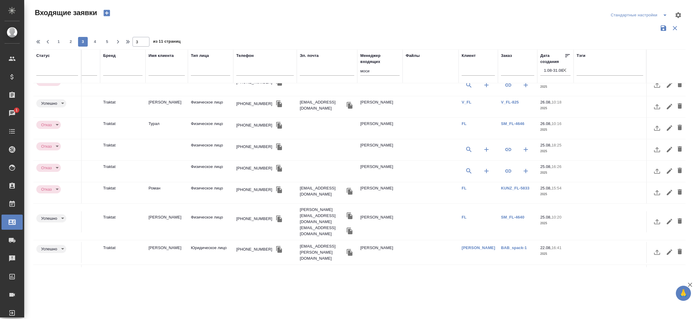
scroll to position [0, 153]
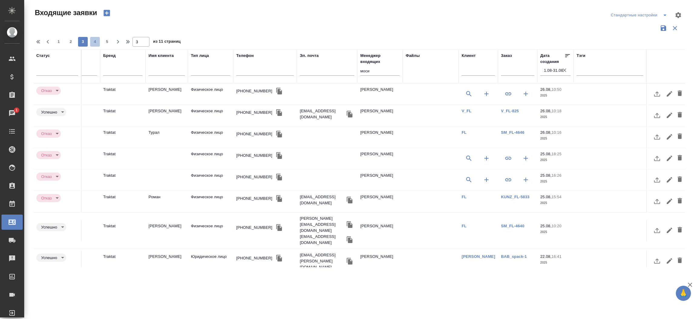
click at [93, 44] on span "4" at bounding box center [95, 42] width 10 height 6
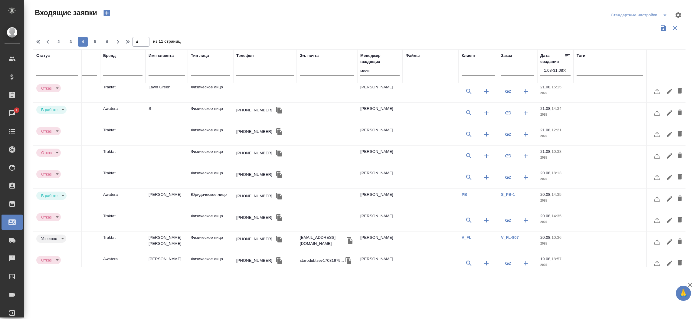
scroll to position [257, 153]
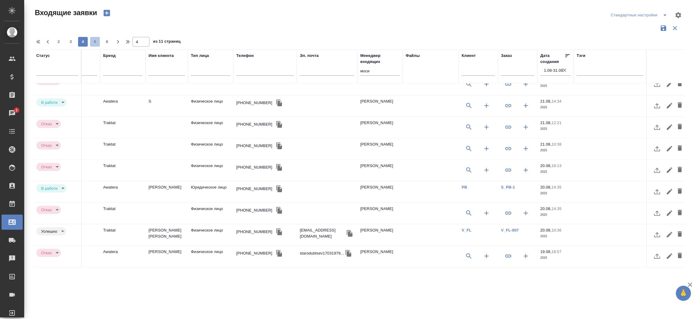
click at [97, 38] on button "5" at bounding box center [95, 42] width 10 height 10
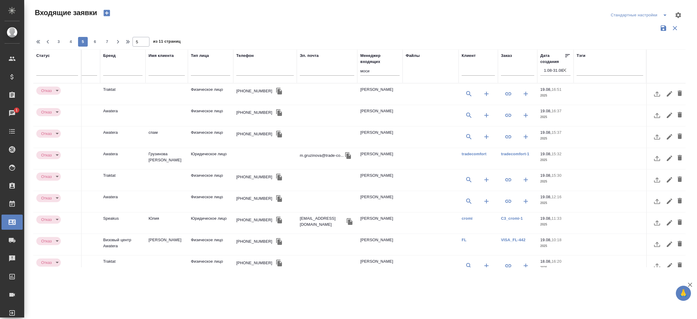
scroll to position [254, 153]
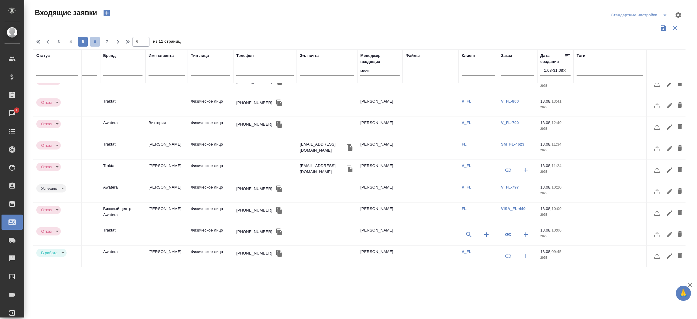
click at [94, 39] on span "6" at bounding box center [95, 42] width 10 height 6
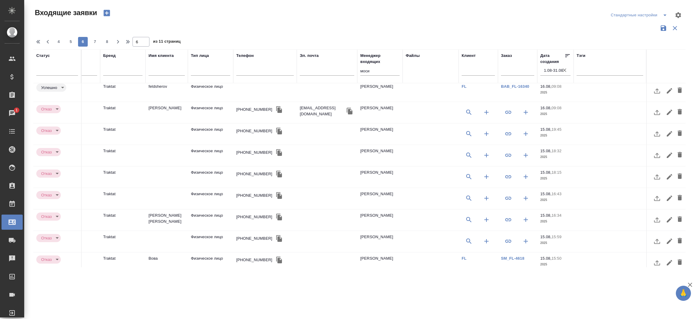
scroll to position [260, 153]
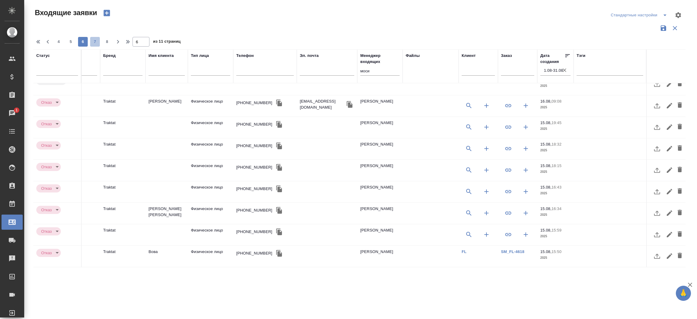
click at [96, 43] on span "7" at bounding box center [95, 42] width 10 height 6
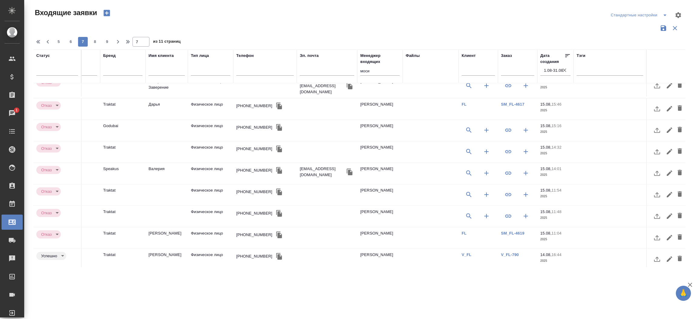
scroll to position [0, 153]
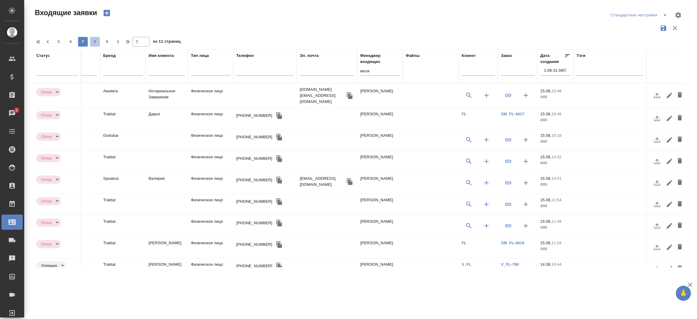
click at [94, 39] on span "8" at bounding box center [95, 42] width 10 height 6
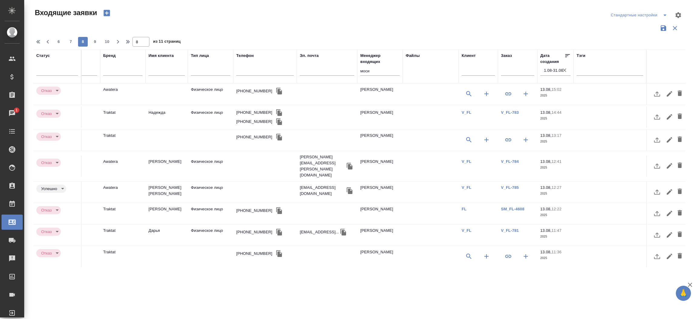
click at [108, 135] on td "Traktat" at bounding box center [122, 139] width 45 height 21
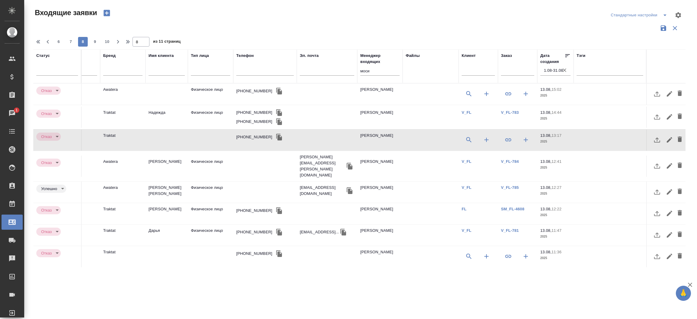
click at [108, 135] on td "Traktat" at bounding box center [122, 139] width 45 height 21
click at [164, 246] on td at bounding box center [166, 256] width 42 height 21
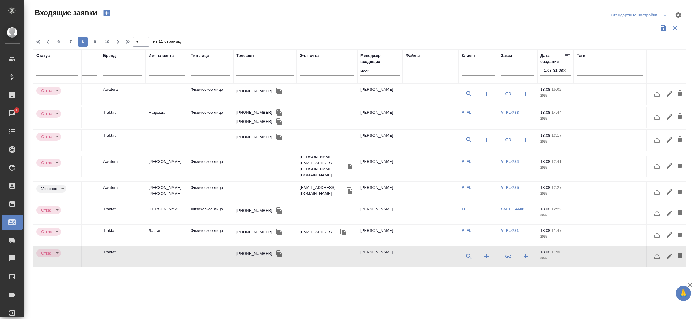
click at [164, 246] on td at bounding box center [166, 256] width 42 height 21
click at [96, 43] on span "9" at bounding box center [95, 42] width 10 height 6
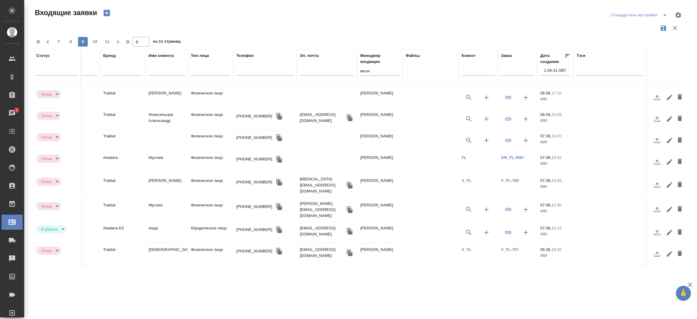
scroll to position [260, 153]
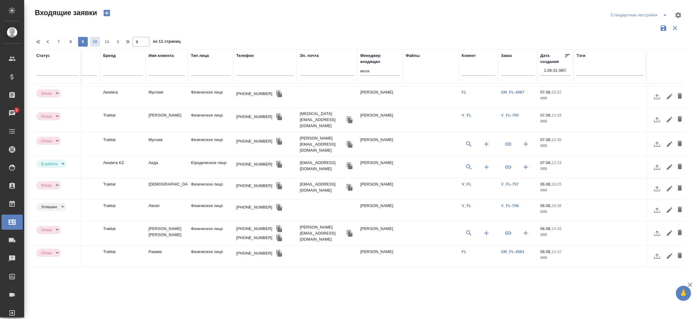
drag, startPoint x: 99, startPoint y: 40, endPoint x: 96, endPoint y: 41, distance: 3.4
click at [96, 41] on div "7 8 9 10 11" at bounding box center [83, 42] width 60 height 10
click at [96, 41] on span "10" at bounding box center [95, 42] width 10 height 6
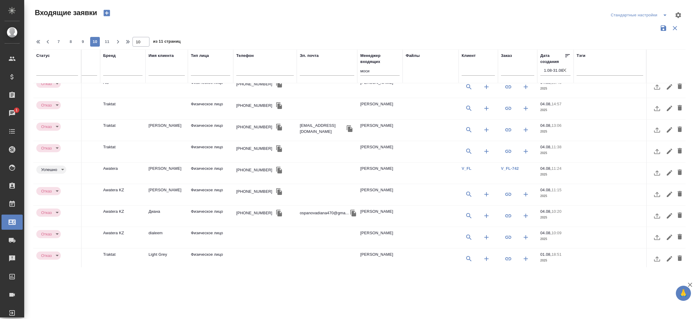
scroll to position [254, 153]
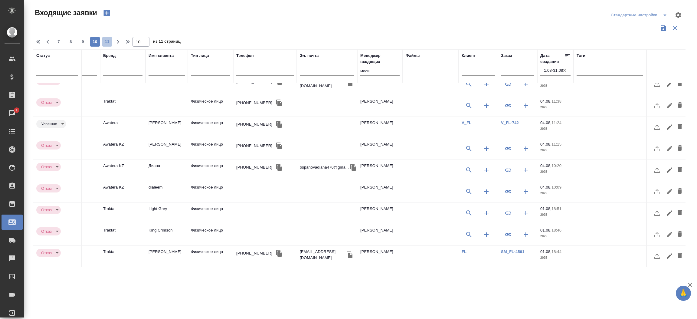
click at [109, 40] on span "11" at bounding box center [107, 42] width 10 height 6
type input "11"
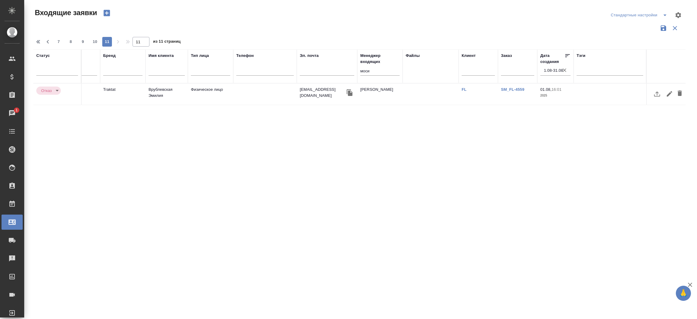
scroll to position [0, 146]
click at [565, 70] on icon "button" at bounding box center [564, 70] width 6 height 6
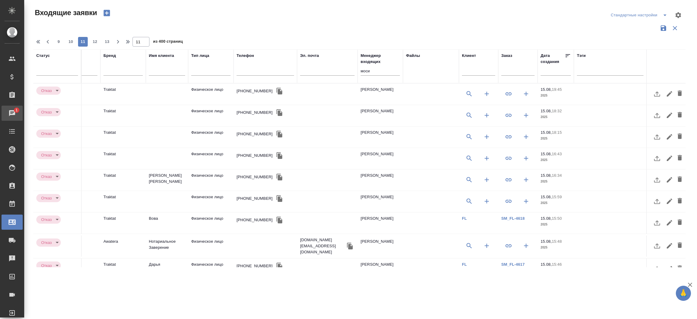
click at [23, 108] on link "1 Чаты" at bounding box center [12, 113] width 21 height 15
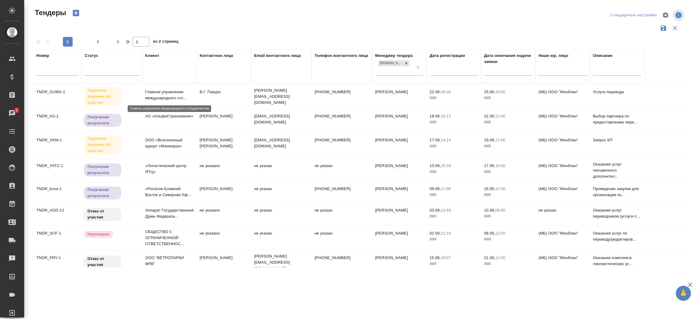
click at [163, 99] on p "Главное управление международного сот..." at bounding box center [169, 95] width 48 height 12
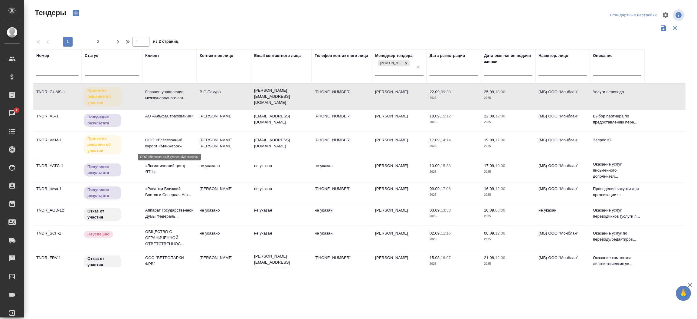
click at [147, 144] on p "ООО «Всесезонный курорт «Манжерок»" at bounding box center [169, 143] width 48 height 12
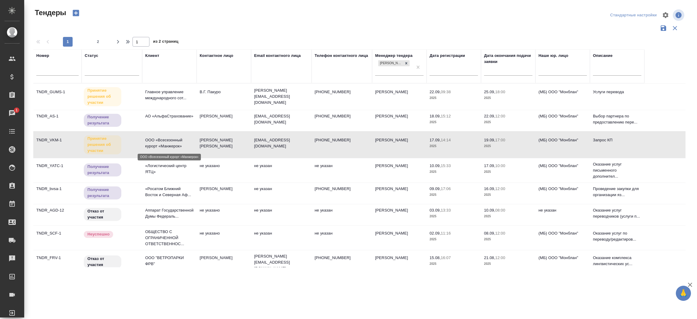
click at [147, 144] on p "ООО «Всесезонный курорт «Манжерок»" at bounding box center [169, 143] width 48 height 12
click at [167, 166] on p "«Логистический центр ЯТЦ»" at bounding box center [169, 169] width 48 height 12
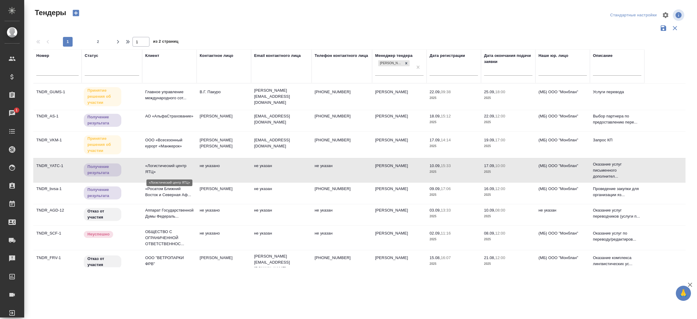
click at [167, 166] on p "«Логистический центр ЯТЦ»" at bounding box center [169, 169] width 48 height 12
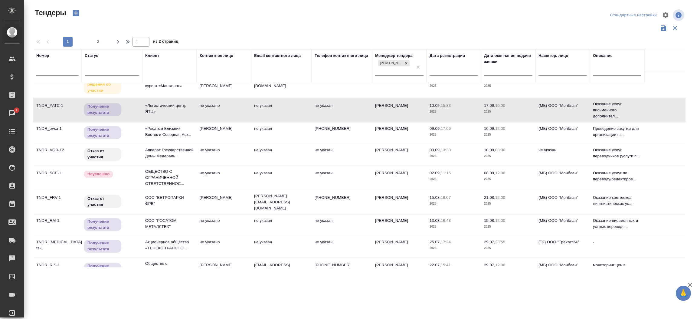
scroll to position [68, 0]
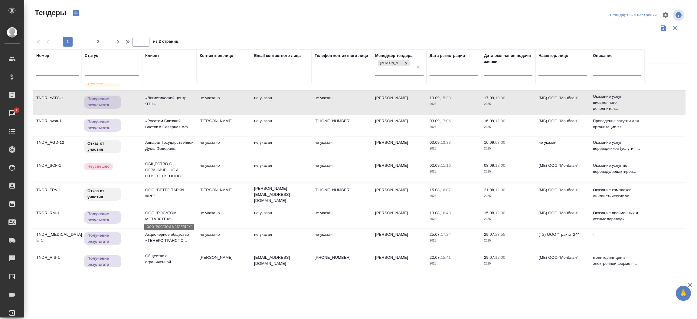
click at [156, 216] on p "ООО "РОСАТОМ МЕТАЛЛТЕХ"" at bounding box center [169, 216] width 48 height 12
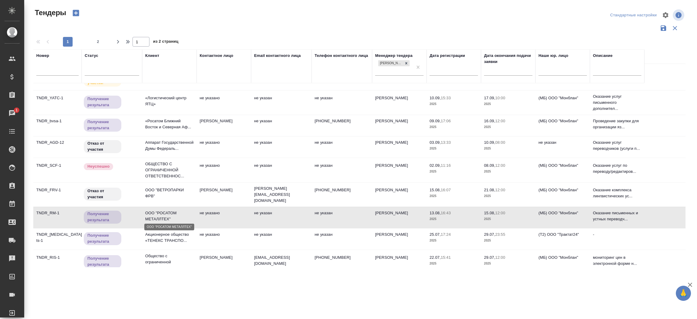
click at [156, 216] on p "ООО "РОСАТОМ МЕТАЛЛТЕХ"" at bounding box center [169, 216] width 48 height 12
click at [161, 236] on p "Акционерное общество «ТЕНЕКС ТРАНСПО..." at bounding box center [169, 237] width 48 height 12
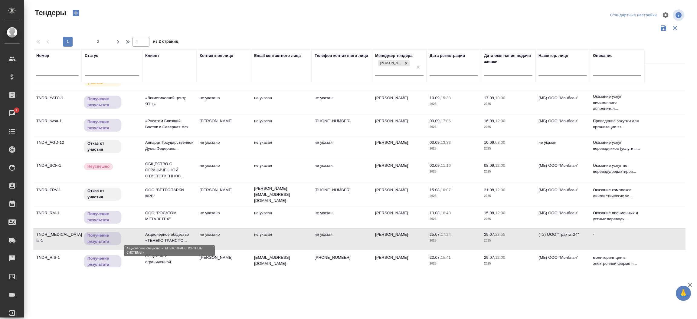
click at [161, 236] on p "Акционерное общество «ТЕНЕКС ТРАНСПО..." at bounding box center [169, 237] width 48 height 12
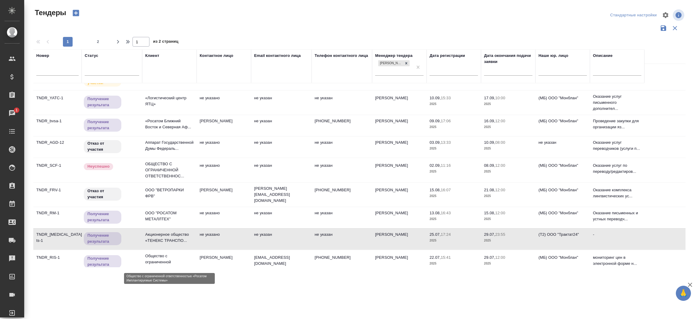
click at [152, 256] on p "Общество с ограниченной ответственнос..." at bounding box center [169, 262] width 48 height 18
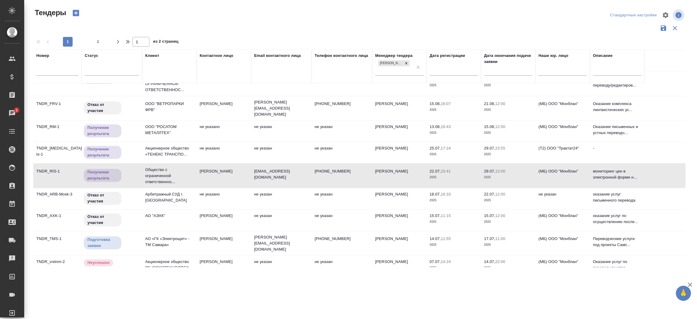
scroll to position [161, 0]
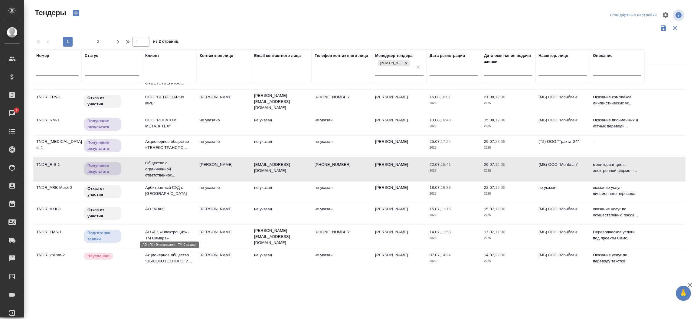
click at [169, 231] on p "АО «ГК «Электрощит» - ТМ Самара»" at bounding box center [169, 235] width 48 height 12
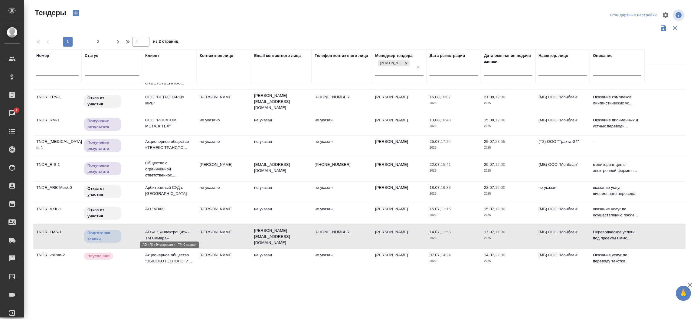
click at [169, 231] on p "АО «ГК «Электрощит» - ТМ Самара»" at bounding box center [169, 235] width 48 height 12
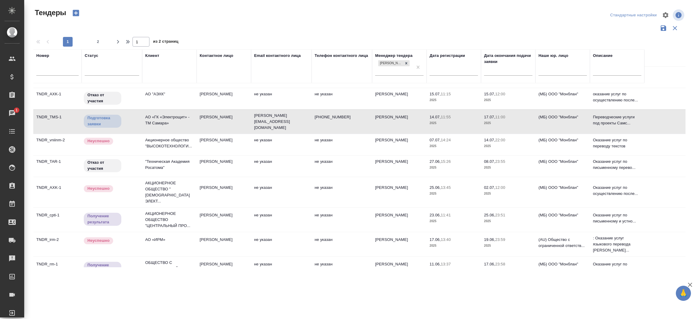
scroll to position [277, 0]
click at [164, 209] on p "АКЦИОНЕРНОЕ ОБЩЕСТВО "ЦЕНТРАЛЬНЫЙ ПРО..." at bounding box center [169, 218] width 48 height 18
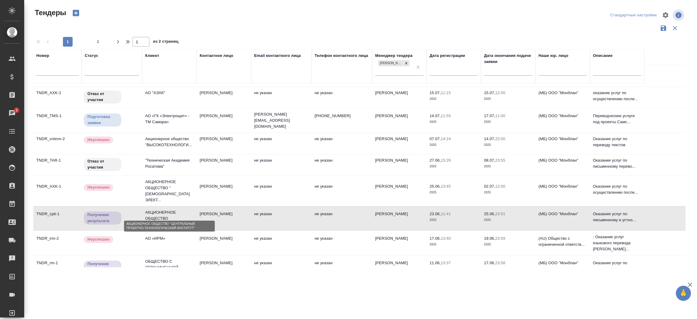
click at [164, 209] on p "АКЦИОНЕРНОЕ ОБЩЕСТВО "ЦЕНТРАЛЬНЫЙ ПРО..." at bounding box center [169, 218] width 48 height 18
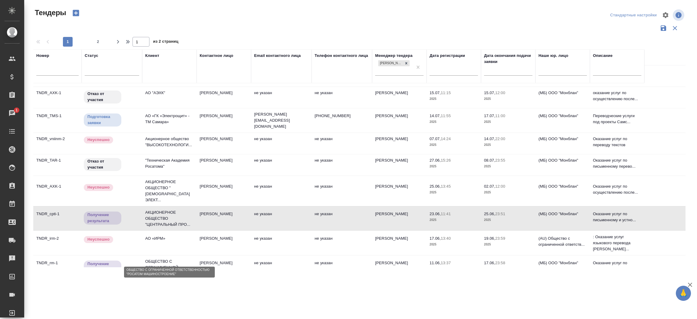
click at [162, 258] on p "ОБЩЕСТВО С ОГРАНИЧЕННОЙ ОТВЕТСТВЕННОС..." at bounding box center [169, 267] width 48 height 18
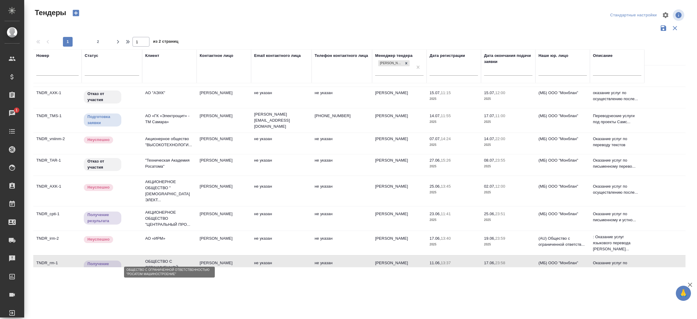
click at [162, 258] on p "ОБЩЕСТВО С ОГРАНИЧЕННОЙ ОТВЕТСТВЕННОС..." at bounding box center [169, 267] width 48 height 18
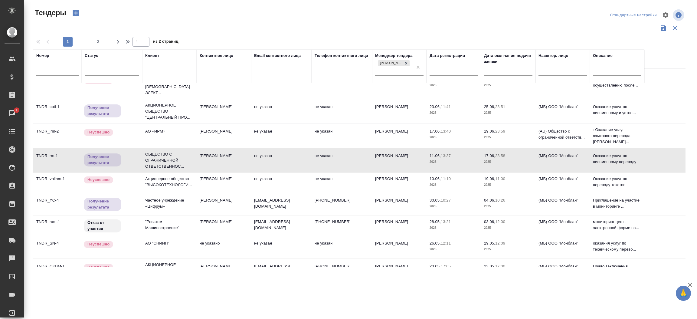
scroll to position [386, 0]
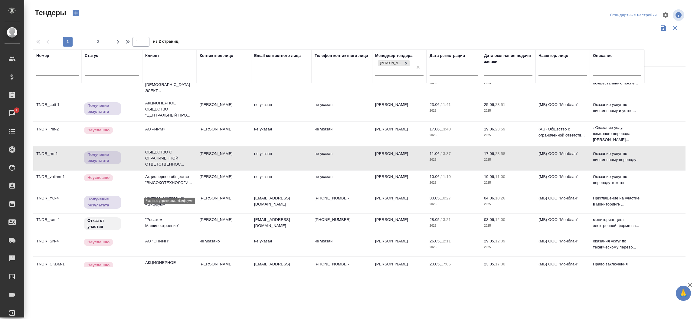
click at [157, 195] on p "Частное учреждение «Цифрум»" at bounding box center [169, 201] width 48 height 12
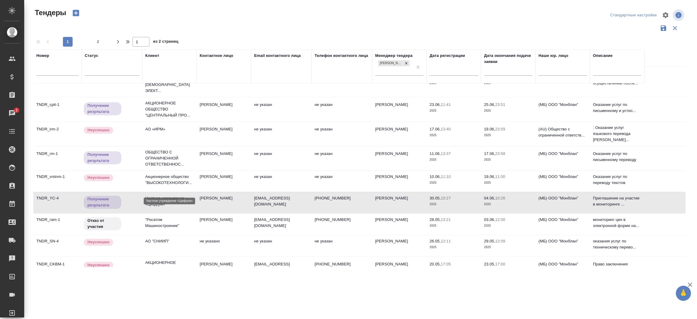
click at [157, 195] on p "Частное учреждение «Цифрум»" at bounding box center [169, 201] width 48 height 12
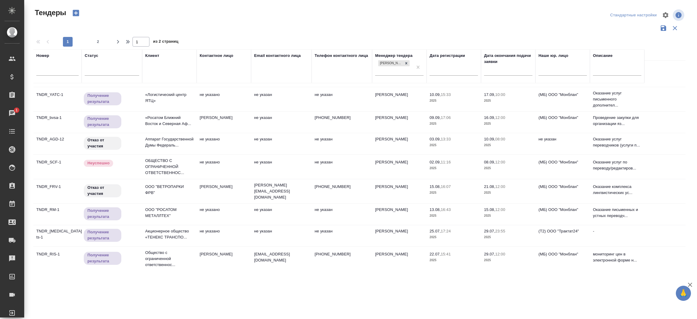
scroll to position [0, 0]
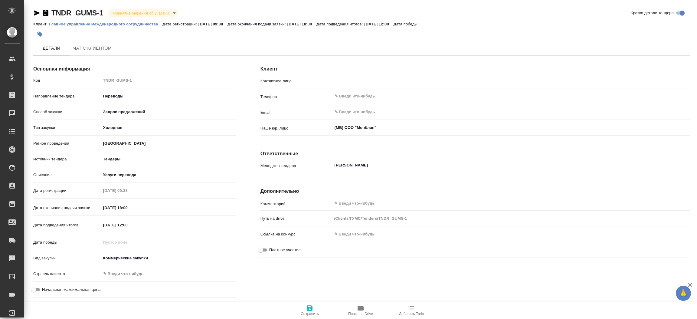
type input "В.Г. Пакуро"
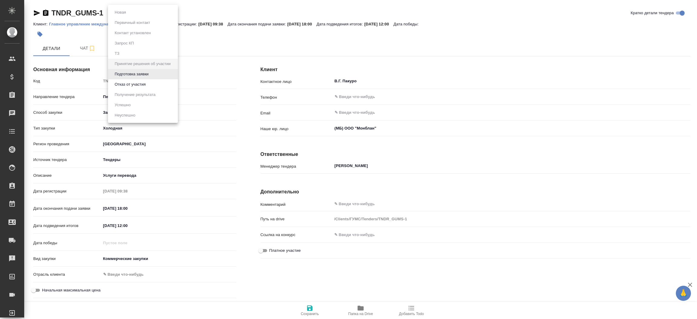
click at [149, 14] on body "🙏 .cls-1 fill:#fff; AWATERA [PERSON_NAME]prutko Клиенты Спецификации Заказы Чат…" at bounding box center [348, 159] width 697 height 319
click at [145, 75] on button "Подготовка заявки" at bounding box center [131, 74] width 37 height 7
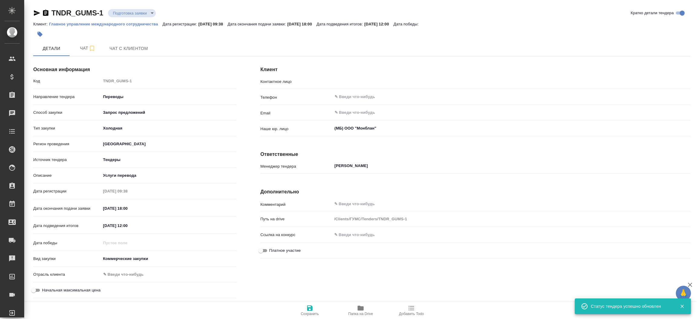
type input "В.Г. Пакуро"
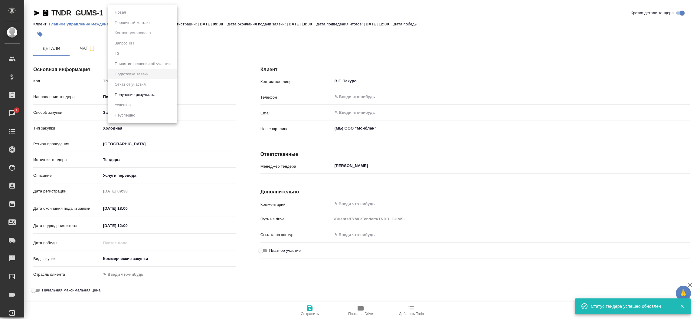
click at [141, 16] on body "🙏 .cls-1 fill:#fff; AWATERA Прутько Ирина i.prutko Клиенты Спецификации Заказы …" at bounding box center [348, 159] width 697 height 319
click at [134, 94] on button "Получение результата" at bounding box center [135, 94] width 44 height 7
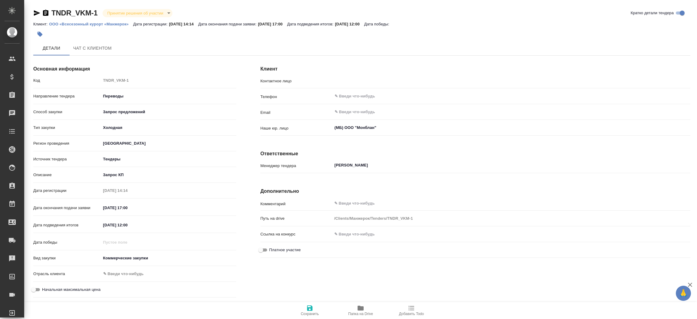
type input "[PERSON_NAME] [PERSON_NAME]"
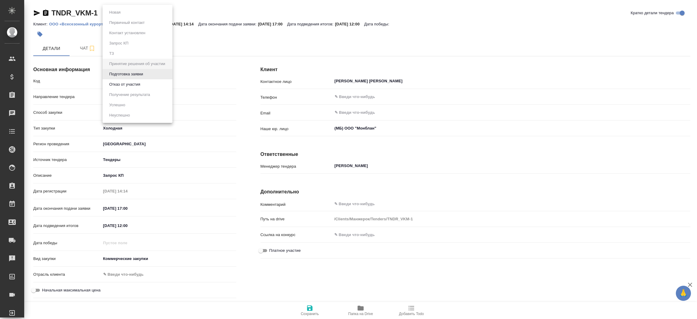
click at [138, 15] on body "🙏 .cls-1 fill:#fff; AWATERA [PERSON_NAME]prutko Клиенты Спецификации Заказы Чат…" at bounding box center [348, 159] width 697 height 319
click at [136, 85] on button "Отказ от участия" at bounding box center [124, 84] width 34 height 7
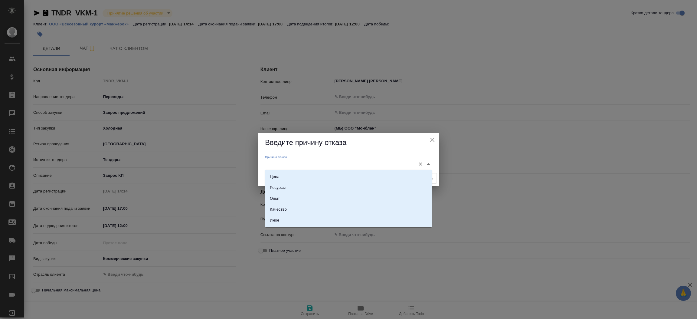
click at [277, 162] on input "Причина отказа" at bounding box center [339, 164] width 148 height 8
click at [284, 221] on li "Иное" at bounding box center [348, 220] width 167 height 11
type input "Иное"
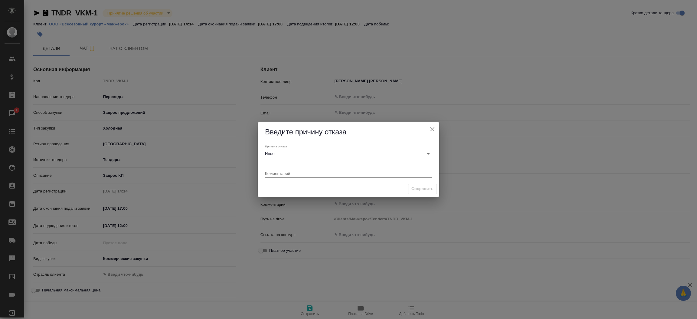
click at [290, 176] on div "x" at bounding box center [348, 174] width 167 height 8
type textarea "не выходят на связь"
click at [421, 191] on span "Сохранить" at bounding box center [422, 188] width 22 height 7
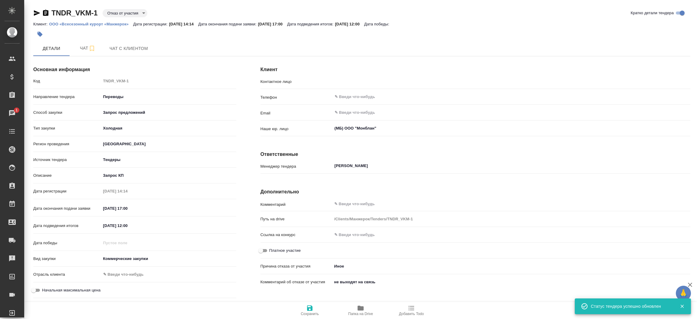
type input "Гридилёва Оксана Александровна"
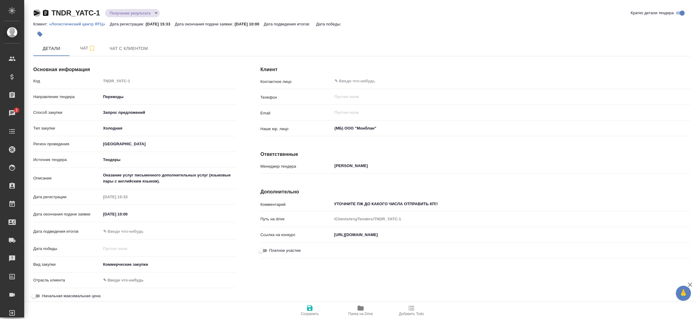
click at [37, 10] on icon "button" at bounding box center [36, 12] width 7 height 7
click at [37, 12] on icon "button" at bounding box center [37, 12] width 6 height 5
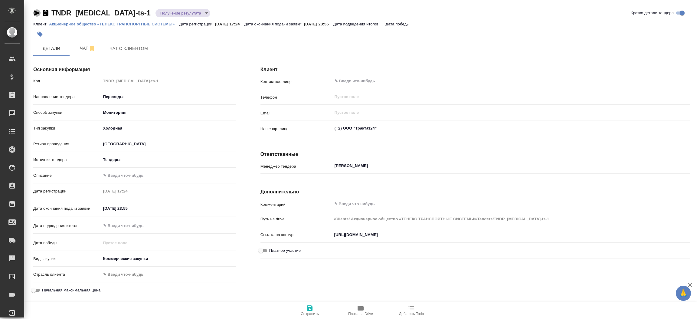
click at [35, 11] on icon "button" at bounding box center [37, 12] width 6 height 5
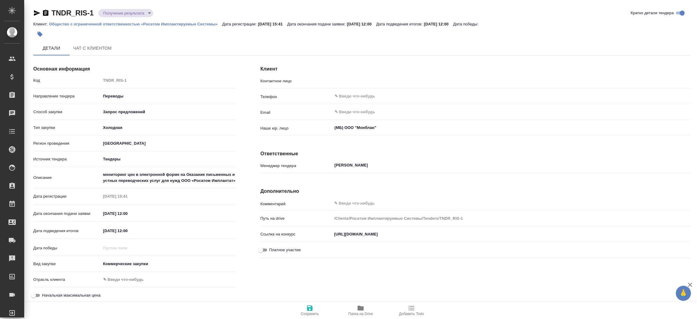
type input "[PERSON_NAME] [PERSON_NAME]"
click at [37, 12] on icon "button" at bounding box center [37, 12] width 6 height 5
type input "[PERSON_NAME]"
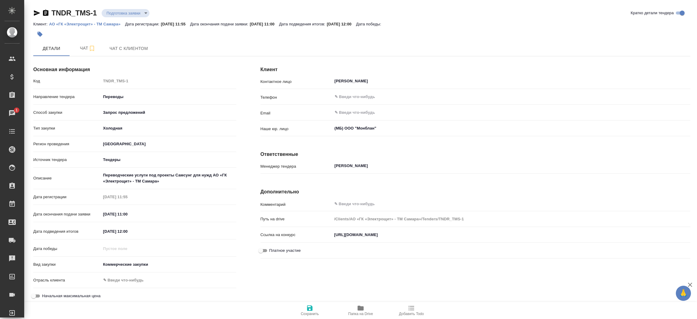
click at [116, 9] on div "Подготовка заявки preparing" at bounding box center [126, 13] width 48 height 8
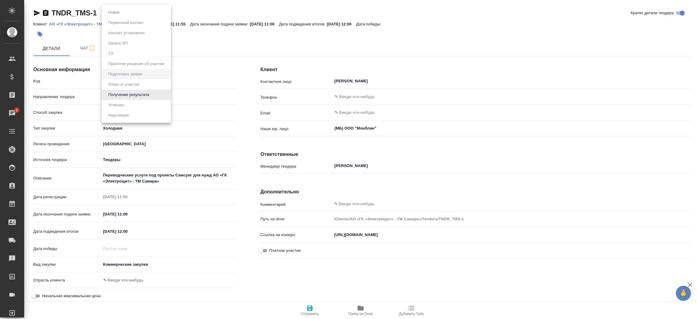
click at [118, 15] on body "🙏 .cls-1 fill:#fff; AWATERA Прутько Ирина i.prutko Клиенты Спецификации Заказы …" at bounding box center [348, 159] width 697 height 319
click at [128, 96] on button "Получение результата" at bounding box center [128, 94] width 44 height 7
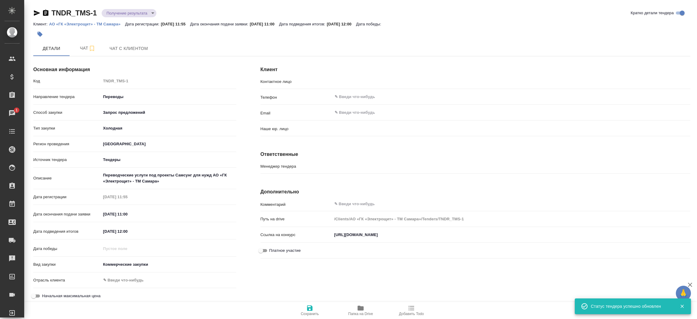
type input "(МБ) ООО "Монблан""
type input "[PERSON_NAME]"
type input "Цирулева Елена Александровна"
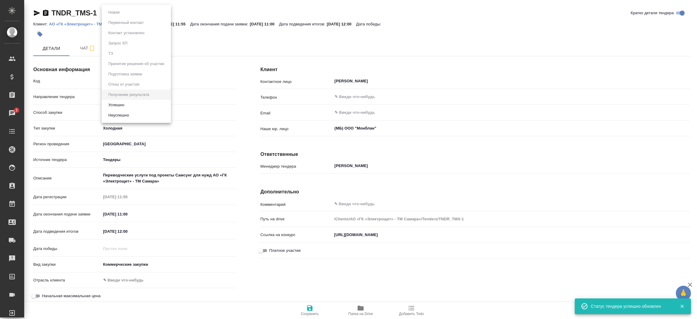
click at [114, 15] on body "🙏 .cls-1 fill:#fff; AWATERA Прутько Ирина i.prutko Клиенты Спецификации Заказы …" at bounding box center [348, 159] width 697 height 319
click at [120, 115] on button "Неуспешно" at bounding box center [118, 115] width 24 height 7
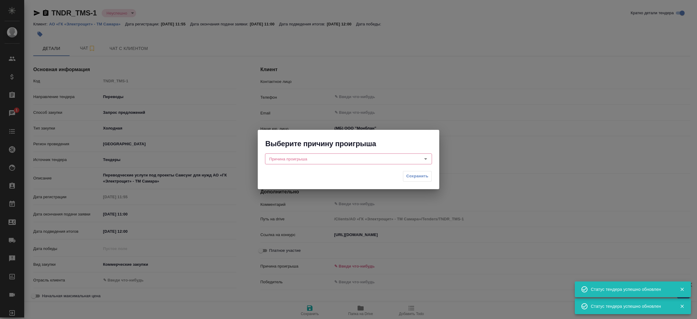
type input "Цирулева Елена Александровна"
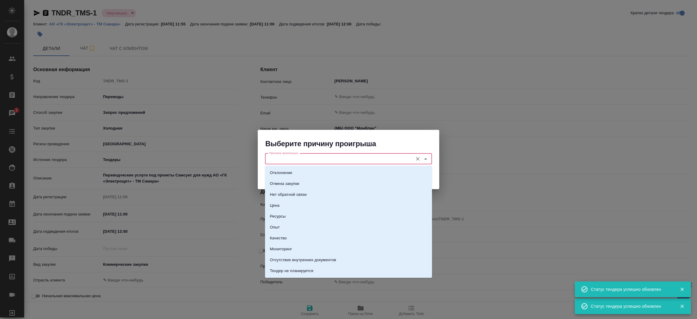
click at [281, 158] on input "Причина проигрыша" at bounding box center [338, 158] width 143 height 7
click at [293, 207] on li "Цена" at bounding box center [348, 205] width 167 height 11
type input "Цена"
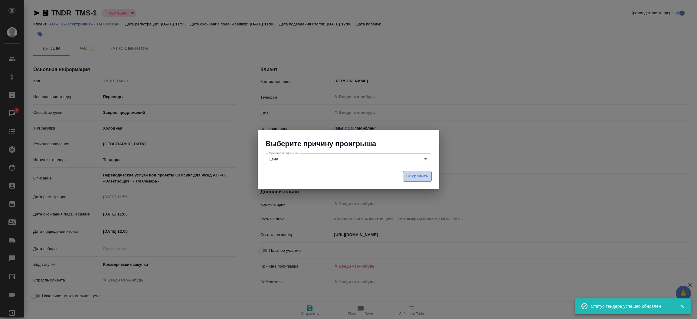
click at [408, 177] on span "Сохранить" at bounding box center [417, 176] width 22 height 7
type textarea "x"
type input "price"
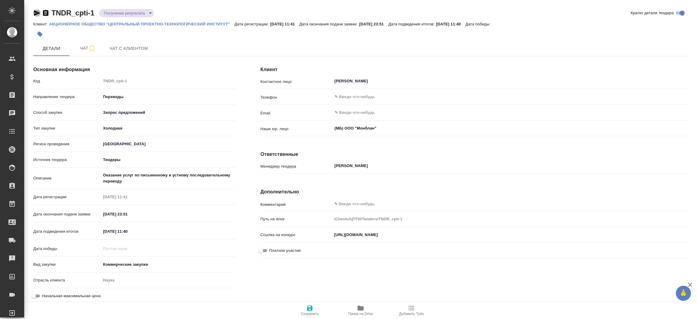
click at [33, 13] on icon "button" at bounding box center [36, 12] width 7 height 7
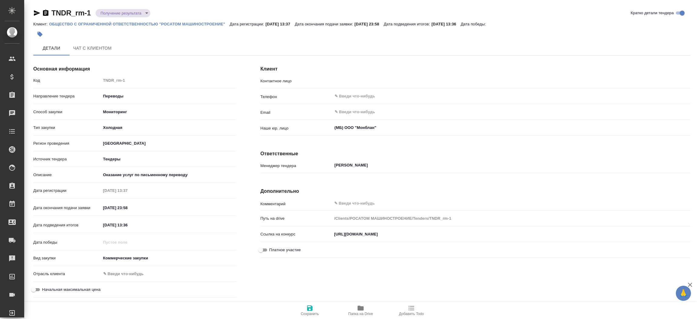
type input "[PERSON_NAME]"
click at [35, 9] on icon "button" at bounding box center [36, 12] width 7 height 7
type input "[PERSON_NAME]"
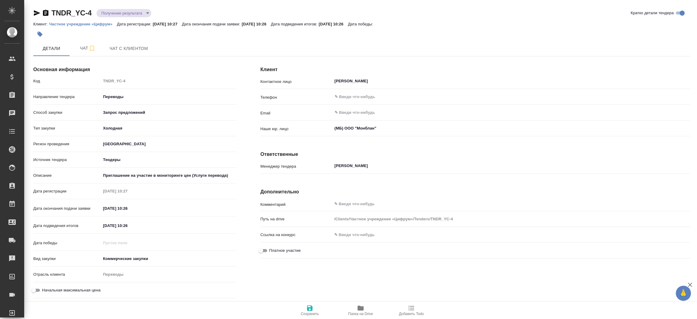
click at [37, 8] on div "TNDR_YC-4 Получение результата gettingResult" at bounding box center [92, 13] width 118 height 10
click at [37, 10] on icon "button" at bounding box center [36, 12] width 7 height 7
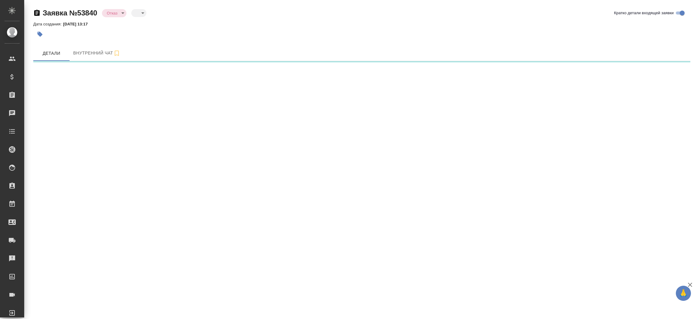
select select "RU"
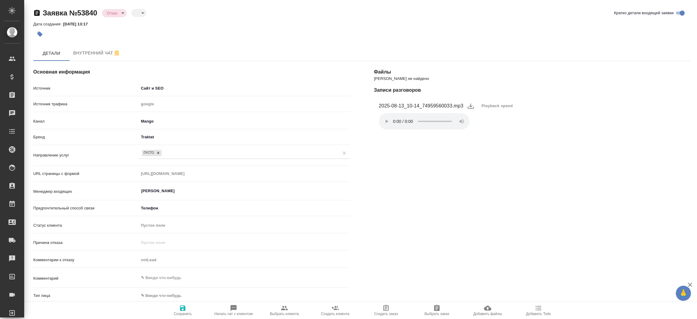
click at [405, 242] on div "[PERSON_NAME] не найдено Записи разговоров 2025-08-13_10-14_74959560033.mp3 Pla…" at bounding box center [532, 251] width 340 height 404
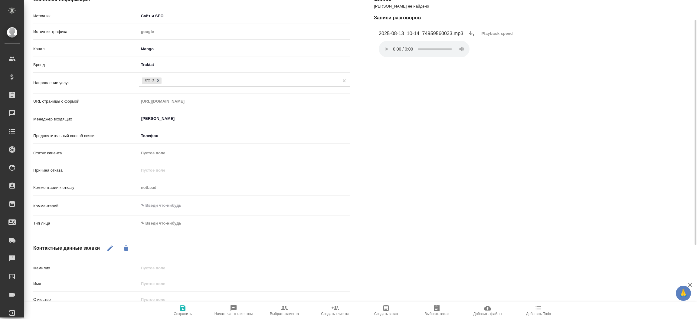
scroll to position [91, 0]
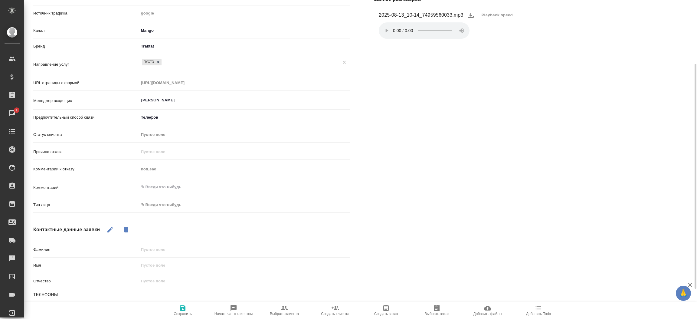
click at [155, 200] on body "🙏 .cls-1 fill:#fff; AWATERA [PERSON_NAME]prutko Клиенты Спецификации Заказы 1 Ч…" at bounding box center [348, 159] width 697 height 319
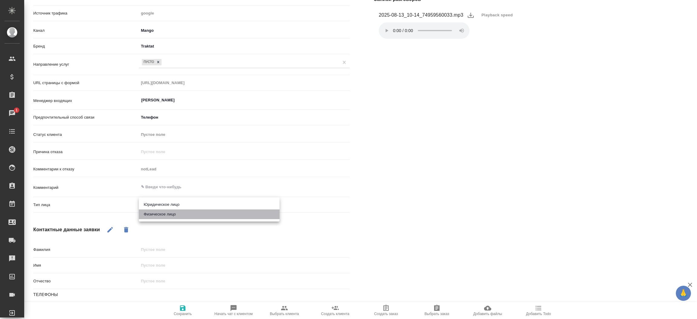
click at [155, 217] on li "Физическое лицо" at bounding box center [209, 214] width 141 height 10
type textarea "x"
type input "private"
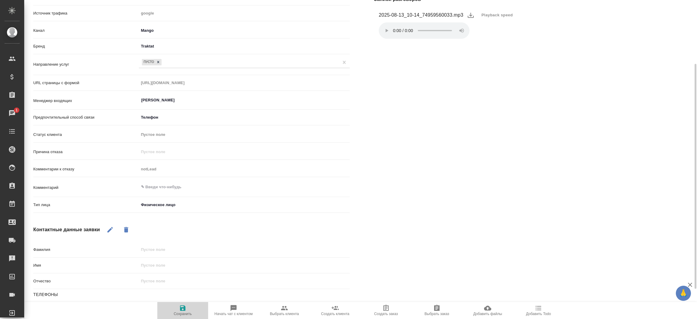
click at [193, 315] on span "Сохранить" at bounding box center [183, 309] width 44 height 11
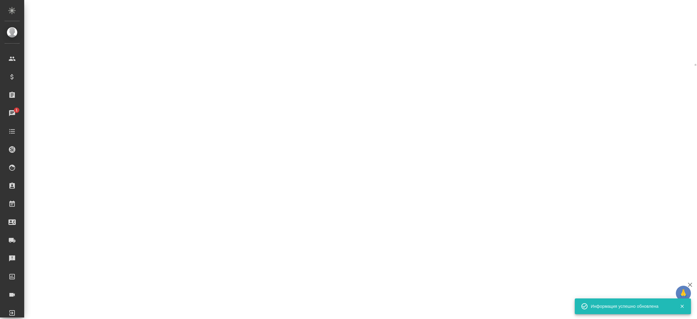
select select "RU"
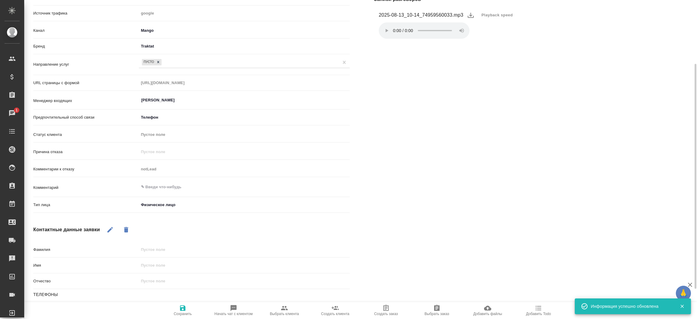
type textarea "x"
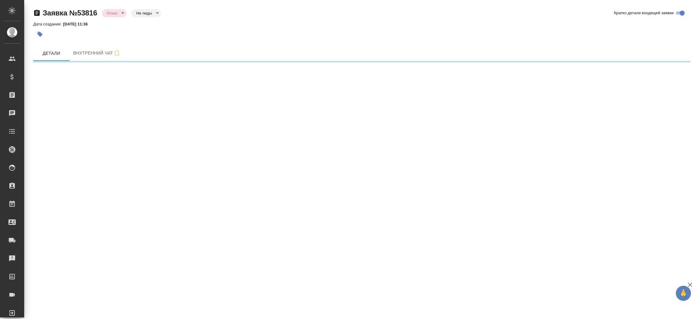
select select "RU"
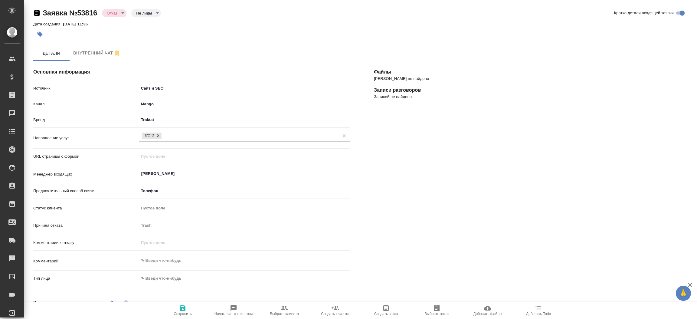
click at [379, 169] on div "[PERSON_NAME] не найдено Записи разговоров Записей не найдено" at bounding box center [532, 242] width 340 height 387
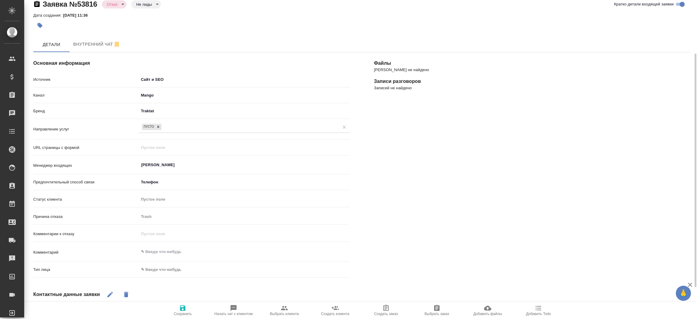
scroll to position [36, 0]
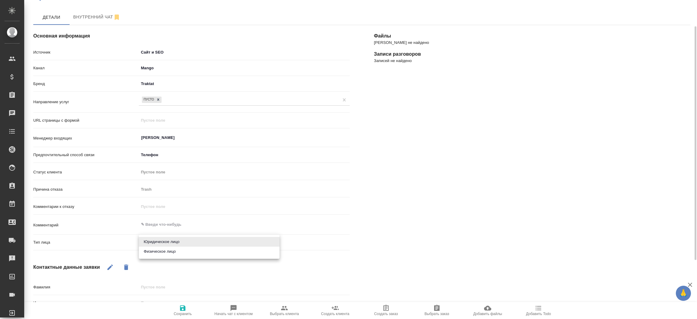
click at [179, 244] on body "🙏 .cls-1 fill:#fff; AWATERA [PERSON_NAME]prutko Клиенты Спецификации Заказы Чат…" at bounding box center [348, 159] width 697 height 319
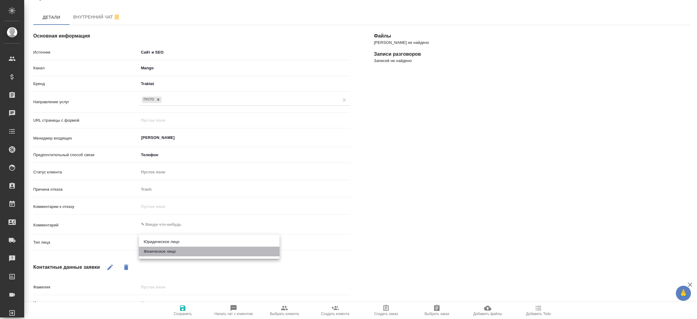
click at [179, 251] on li "Физическое лицо" at bounding box center [209, 251] width 141 height 10
type textarea "x"
type input "private"
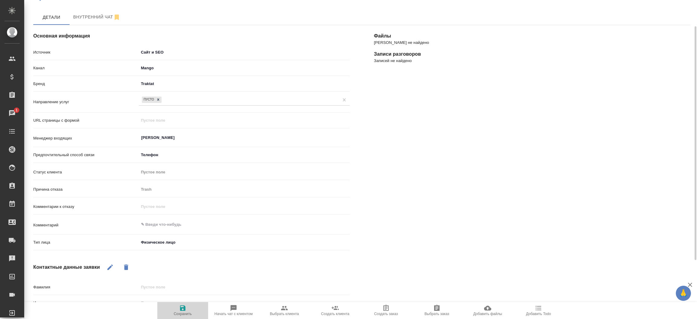
click at [179, 306] on icon "button" at bounding box center [182, 307] width 7 height 7
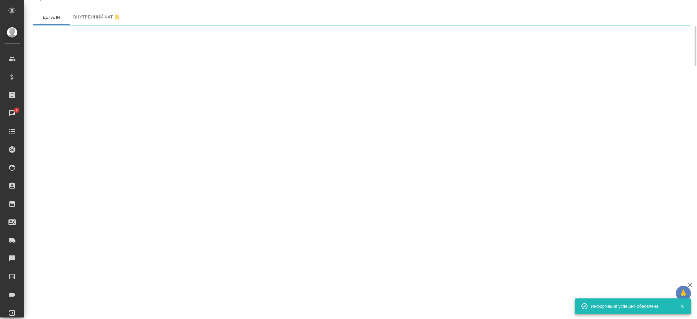
select select "RU"
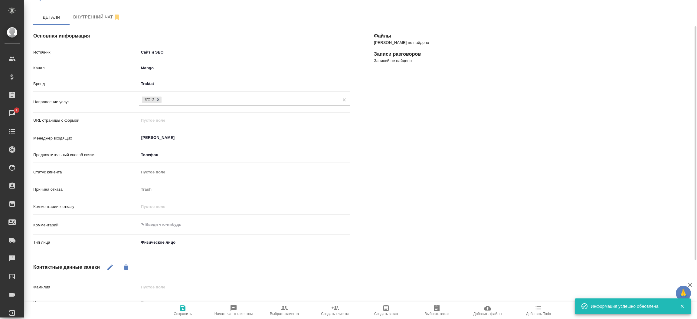
type textarea "x"
